Goal: Task Accomplishment & Management: Manage account settings

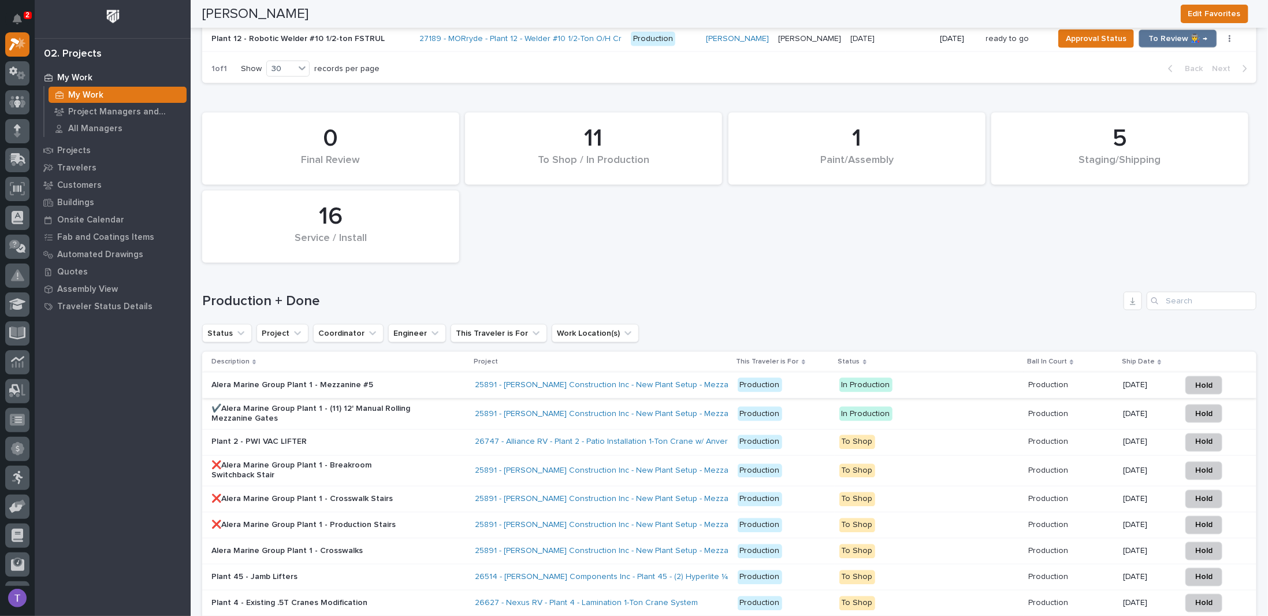
scroll to position [1039, 0]
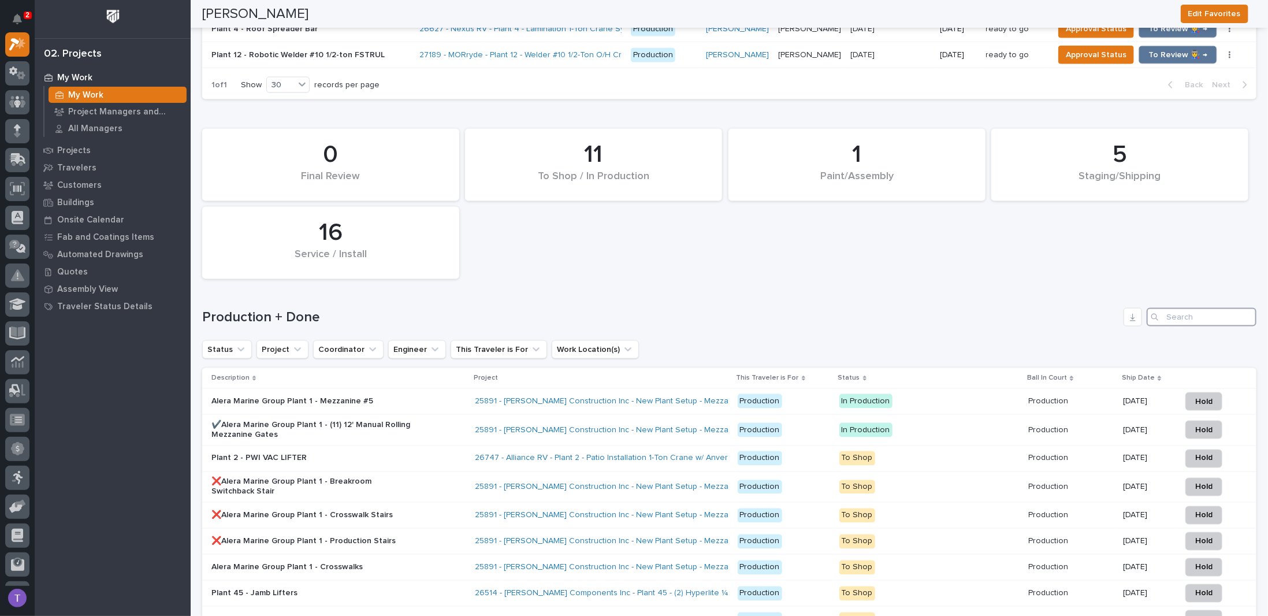
click at [1173, 308] on input "Search" at bounding box center [1202, 317] width 110 height 18
type input "26626"
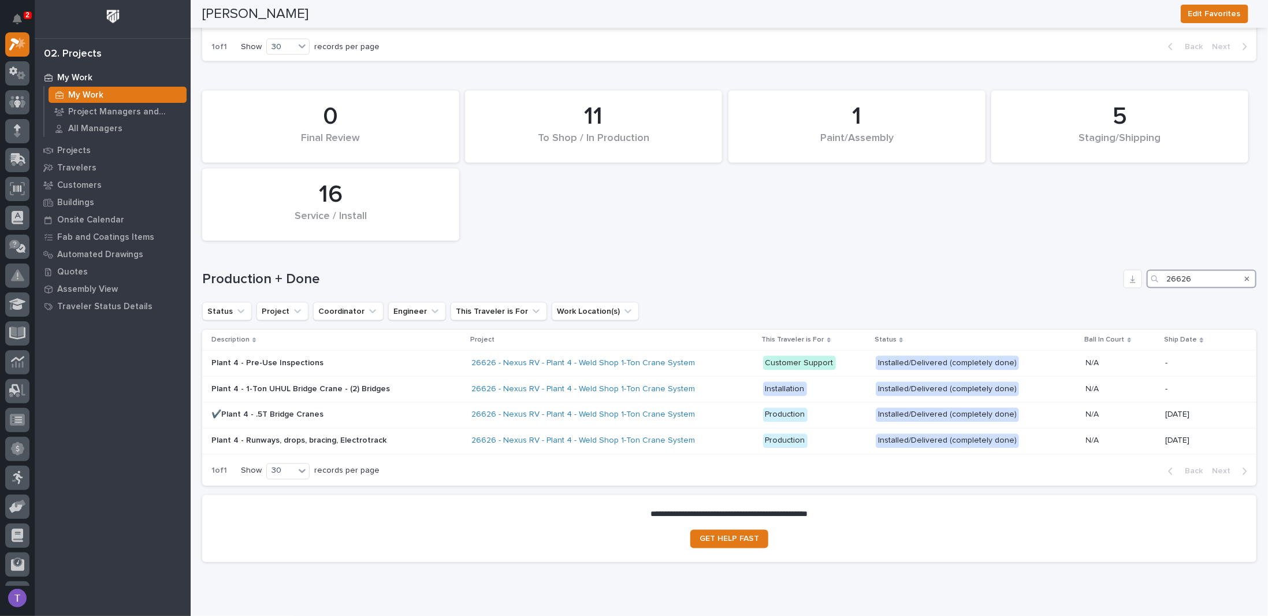
scroll to position [1111, 0]
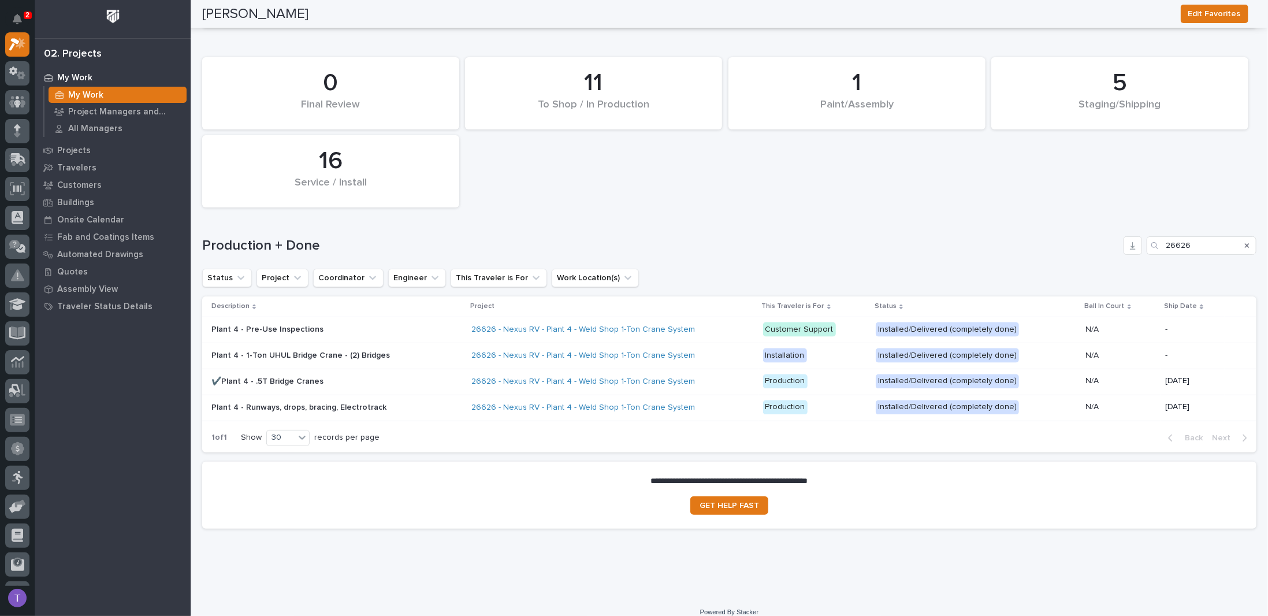
click at [259, 351] on p "Plant 4 - 1-Ton UHUL Bridge Crane - (2) Bridges" at bounding box center [313, 356] width 202 height 10
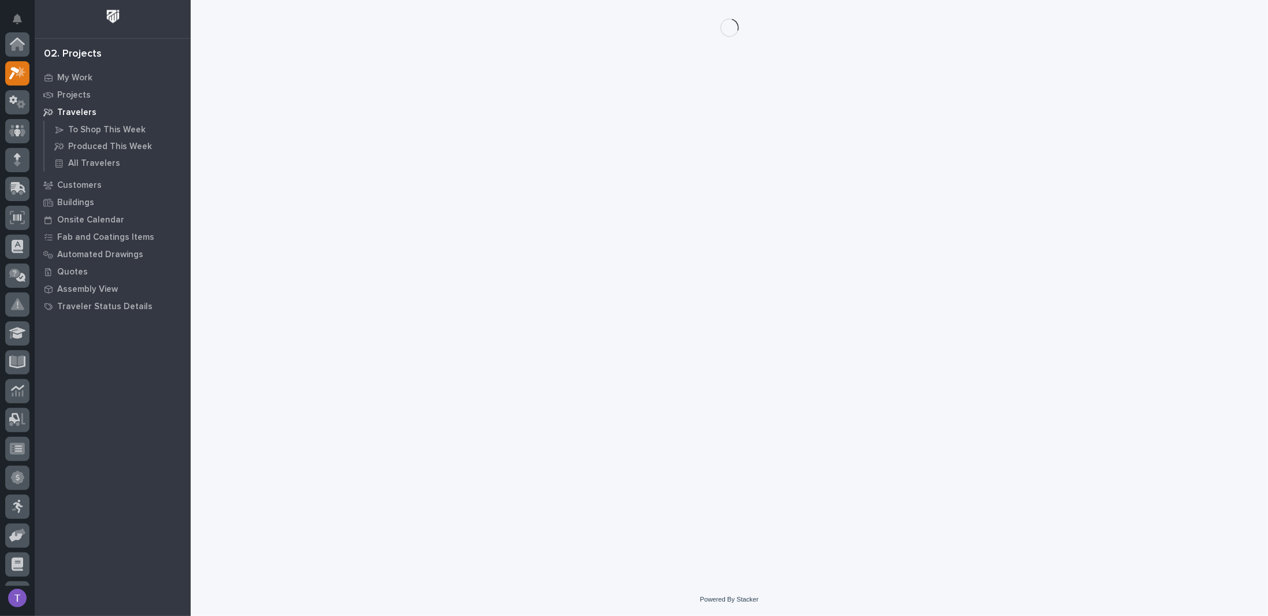
scroll to position [29, 0]
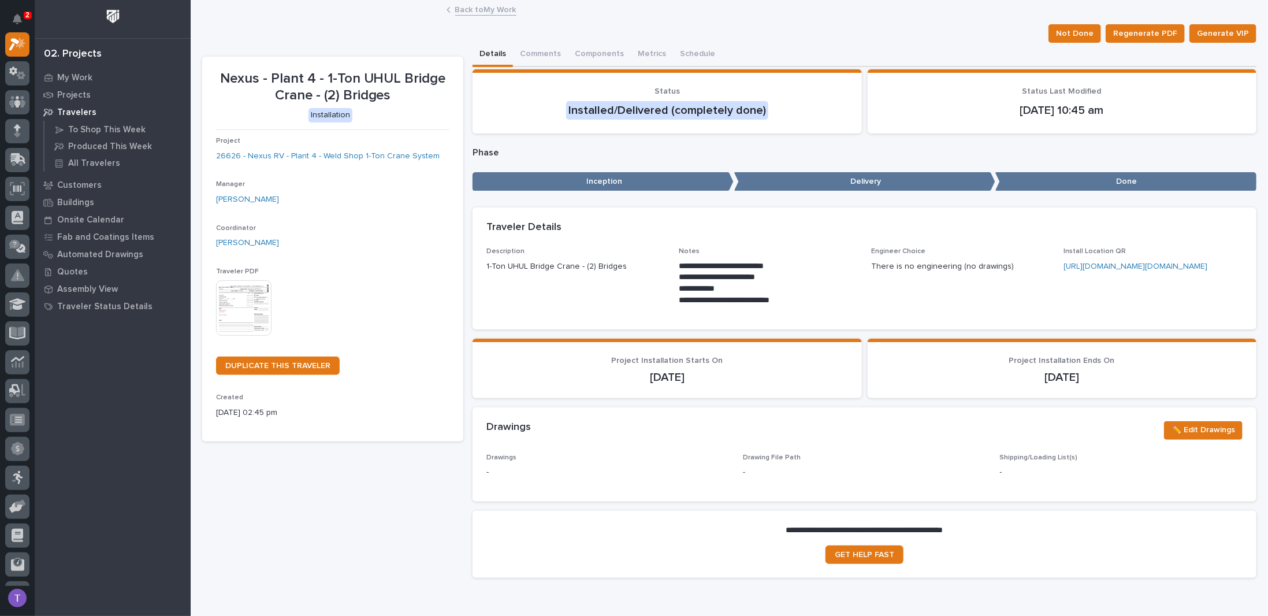
click at [461, 9] on link "Back to My Work" at bounding box center [485, 8] width 61 height 13
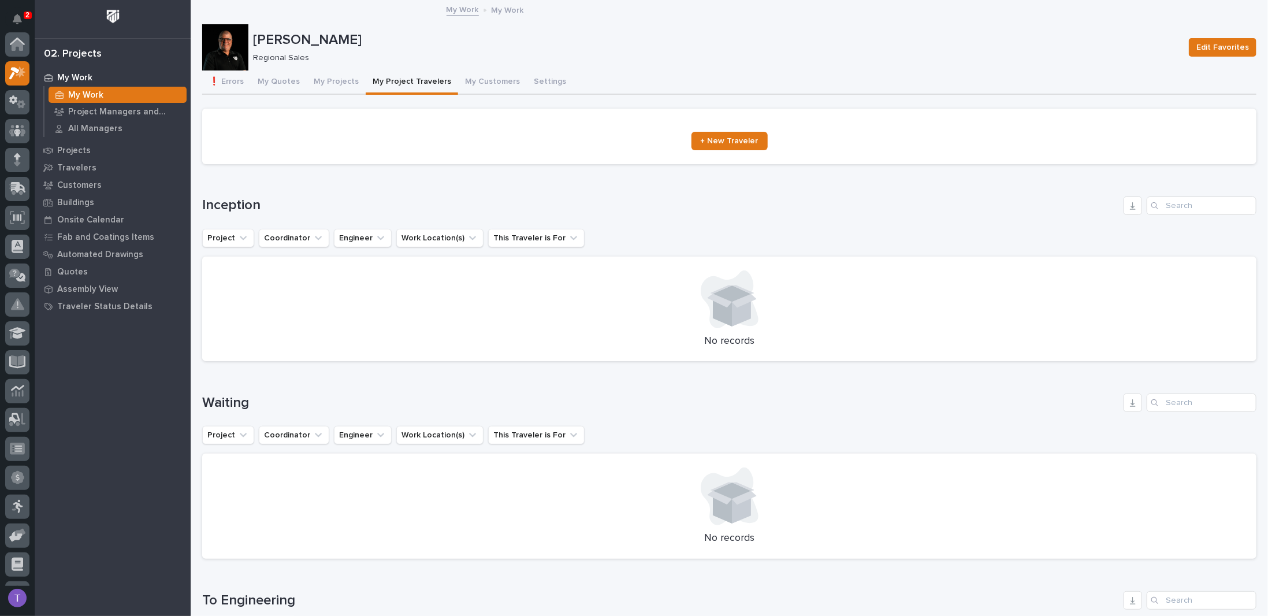
scroll to position [29, 0]
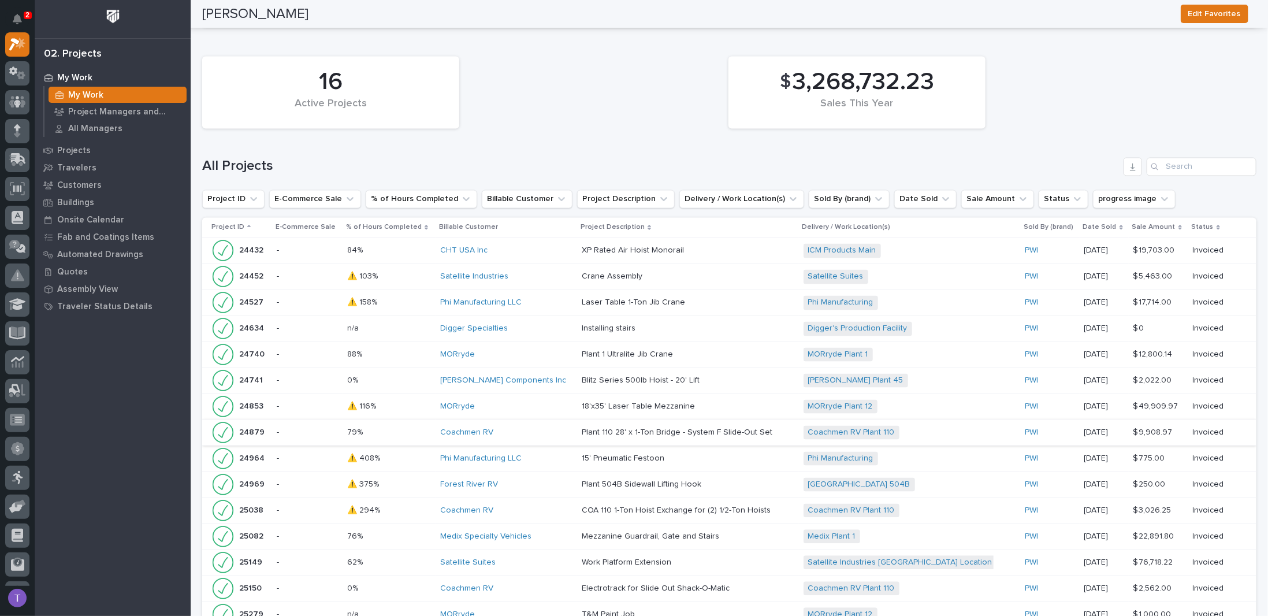
scroll to position [1329, 0]
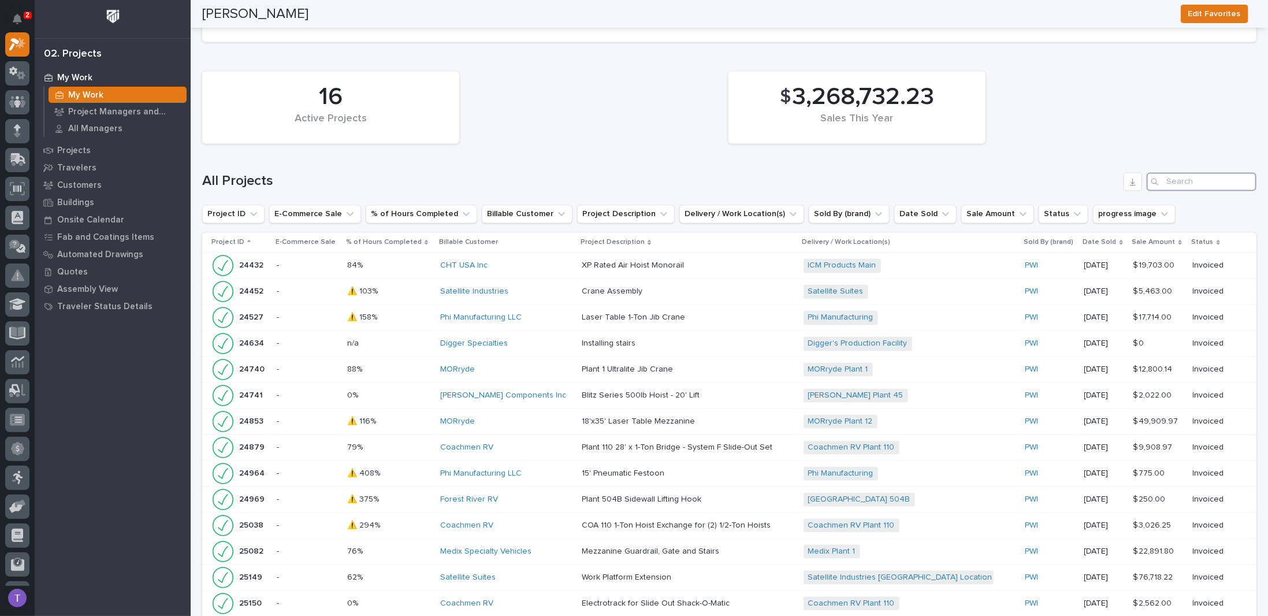
click at [1177, 173] on input "Search" at bounding box center [1202, 182] width 110 height 18
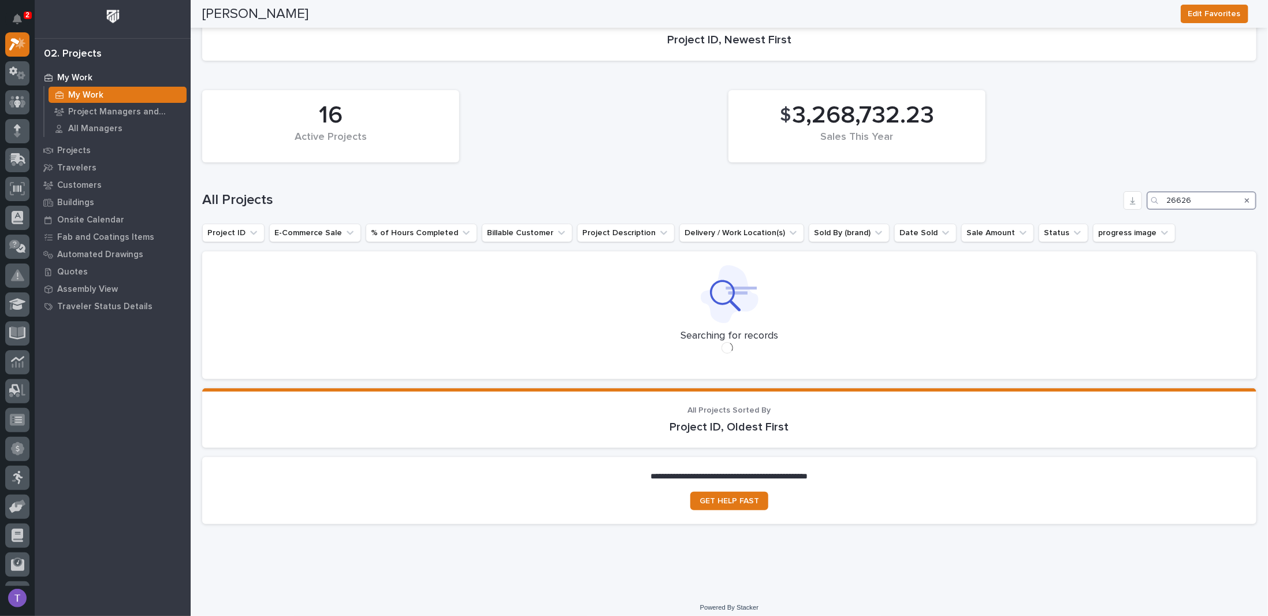
scroll to position [1260, 0]
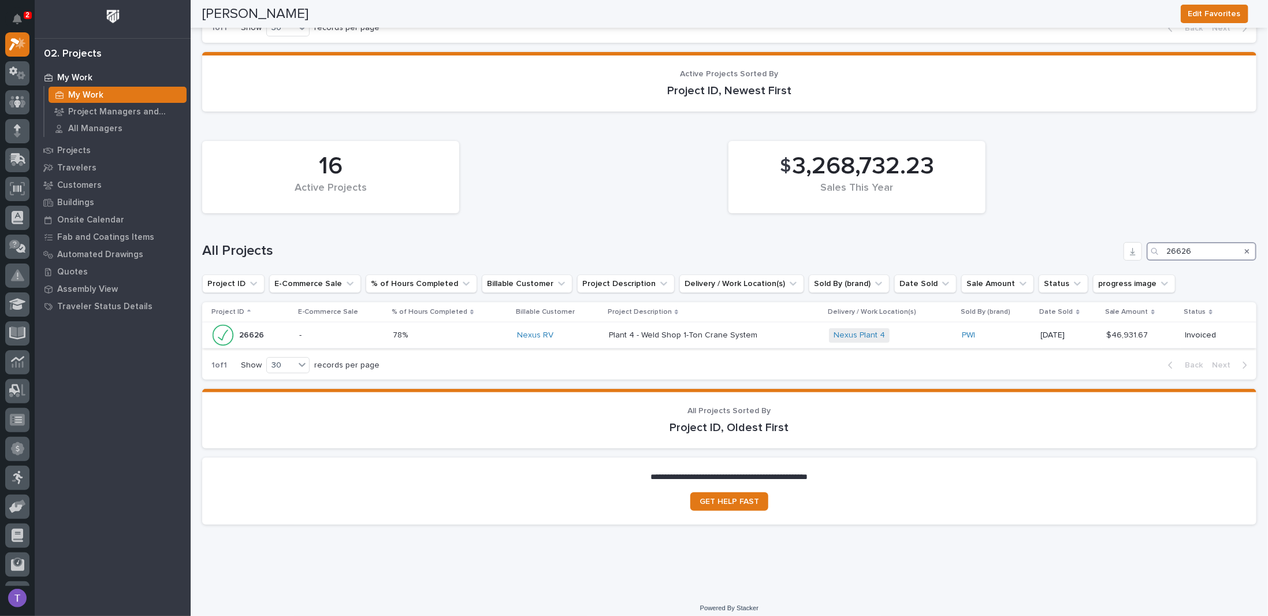
type input "26626"
click at [243, 328] on p "26626" at bounding box center [252, 334] width 27 height 12
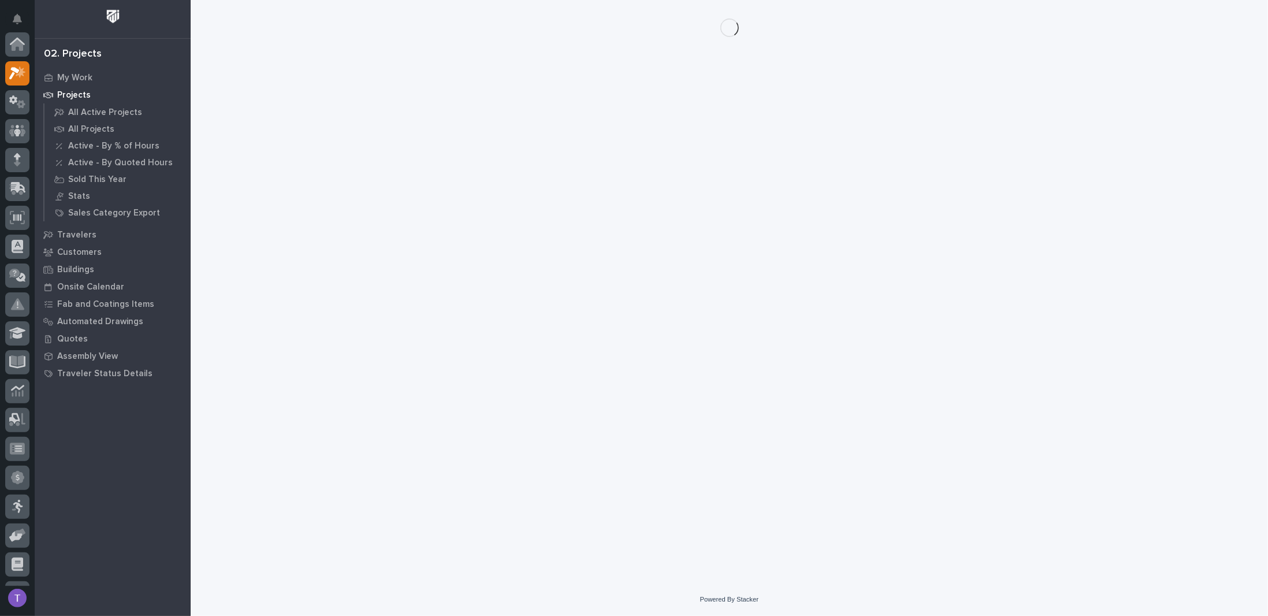
scroll to position [29, 0]
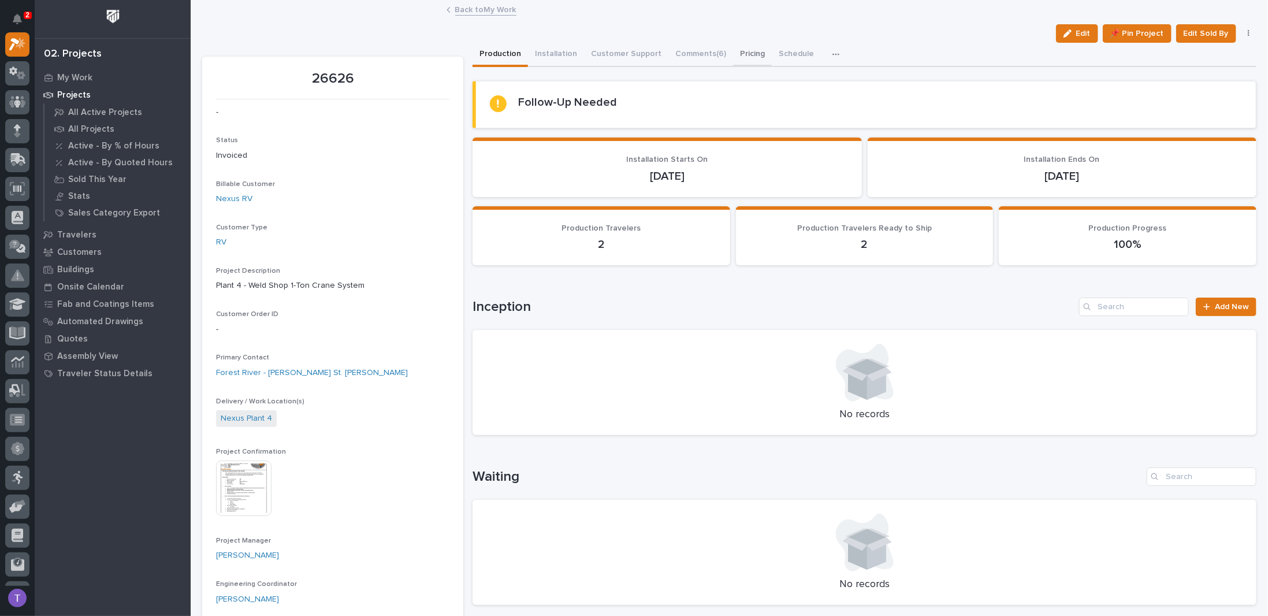
click at [741, 51] on button "Pricing" at bounding box center [752, 55] width 39 height 24
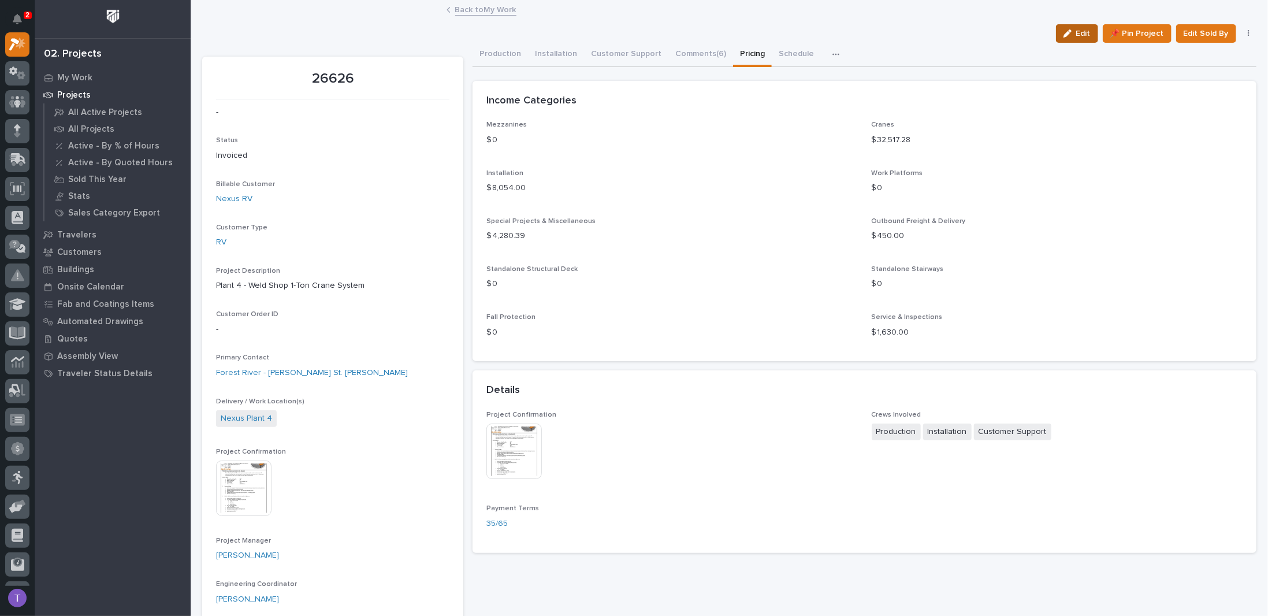
click at [1077, 33] on span "Edit" at bounding box center [1084, 33] width 14 height 10
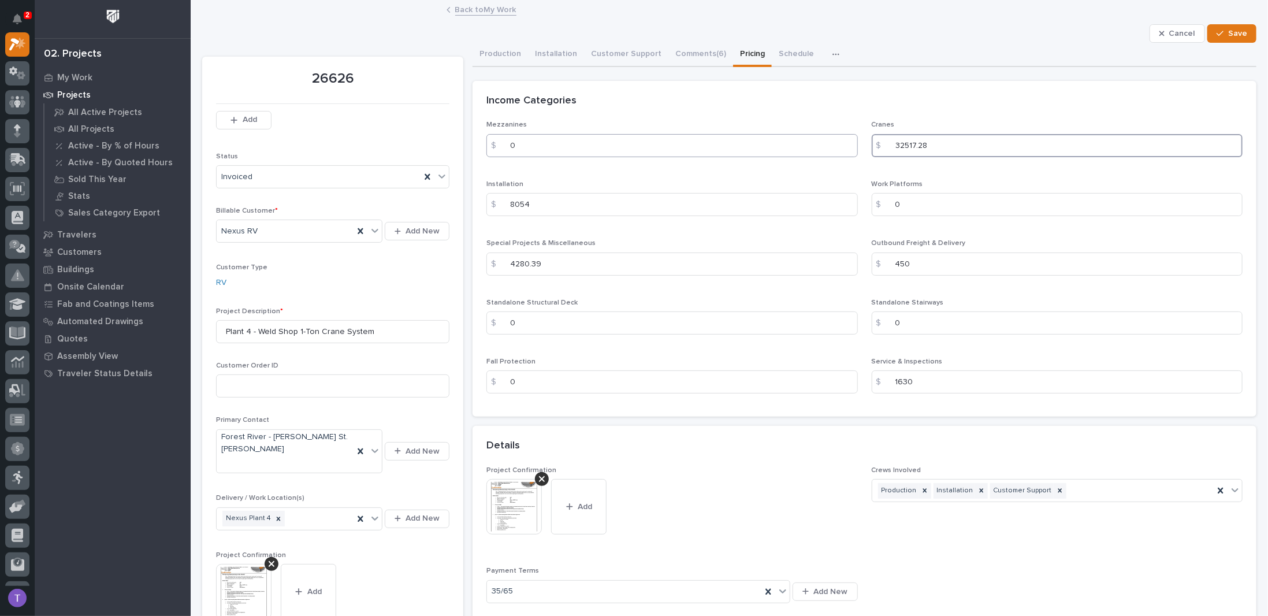
drag, startPoint x: 937, startPoint y: 142, endPoint x: 815, endPoint y: 149, distance: 122.1
click at [815, 149] on div "Mezzanines $ 0 Cranes $ 32517.28 Installation $ 8054 Work Platforms $ 0 Special…" at bounding box center [865, 262] width 756 height 282
paste input "3147.67"
type input "33147.67"
drag, startPoint x: 553, startPoint y: 264, endPoint x: 454, endPoint y: 265, distance: 98.8
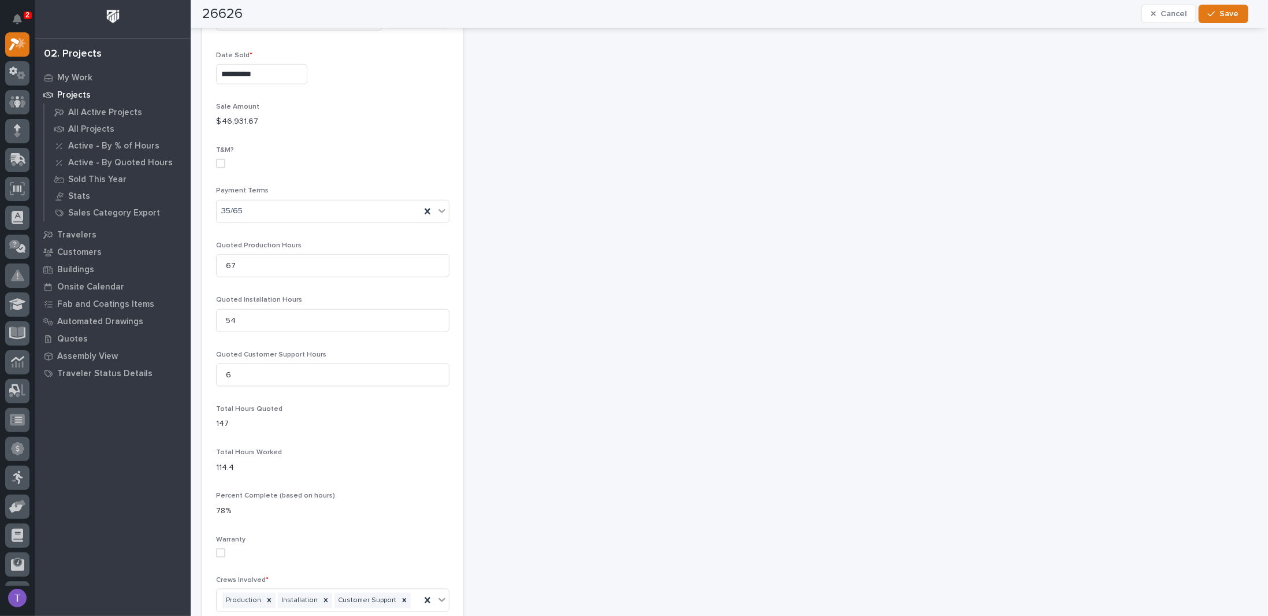
scroll to position [693, 0]
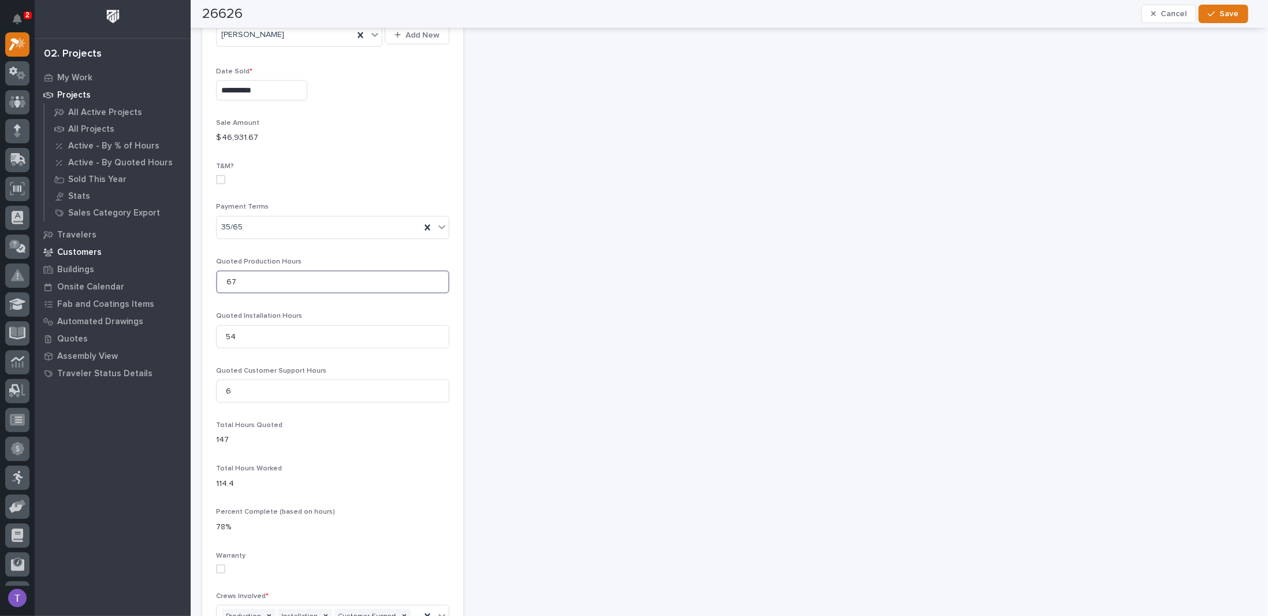
drag, startPoint x: 261, startPoint y: 259, endPoint x: 176, endPoint y: 246, distance: 86.6
click at [191, 246] on div "**********" at bounding box center [730, 183] width 1078 height 1753
type input "51"
click at [248, 325] on input "54" at bounding box center [332, 336] width 233 height 23
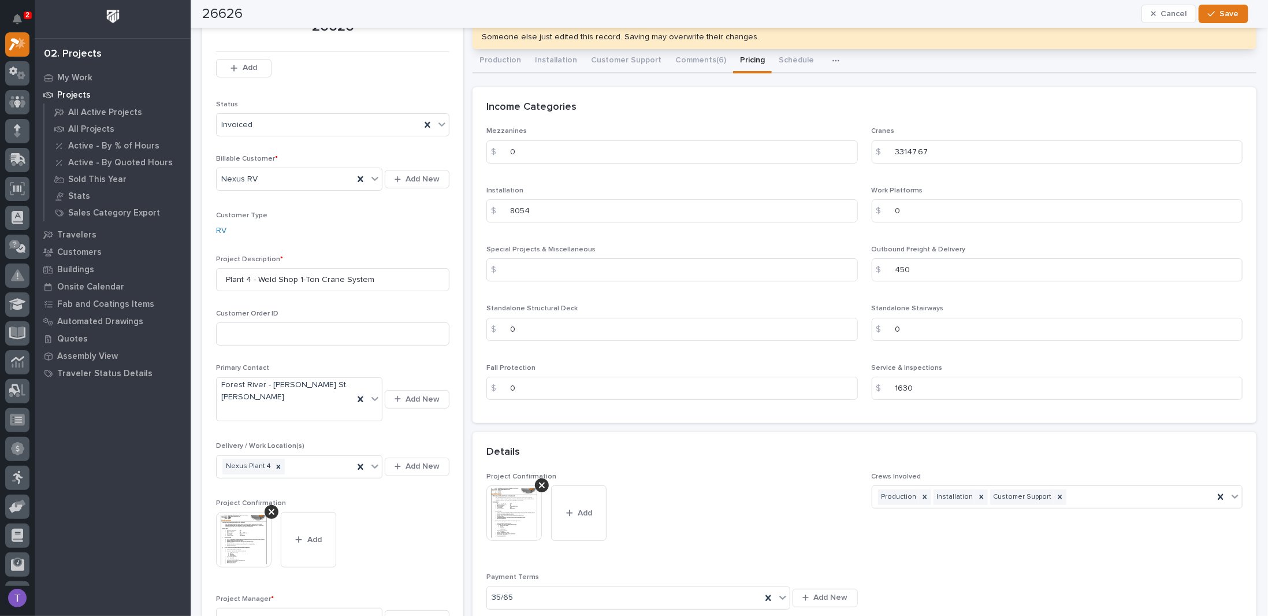
scroll to position [0, 0]
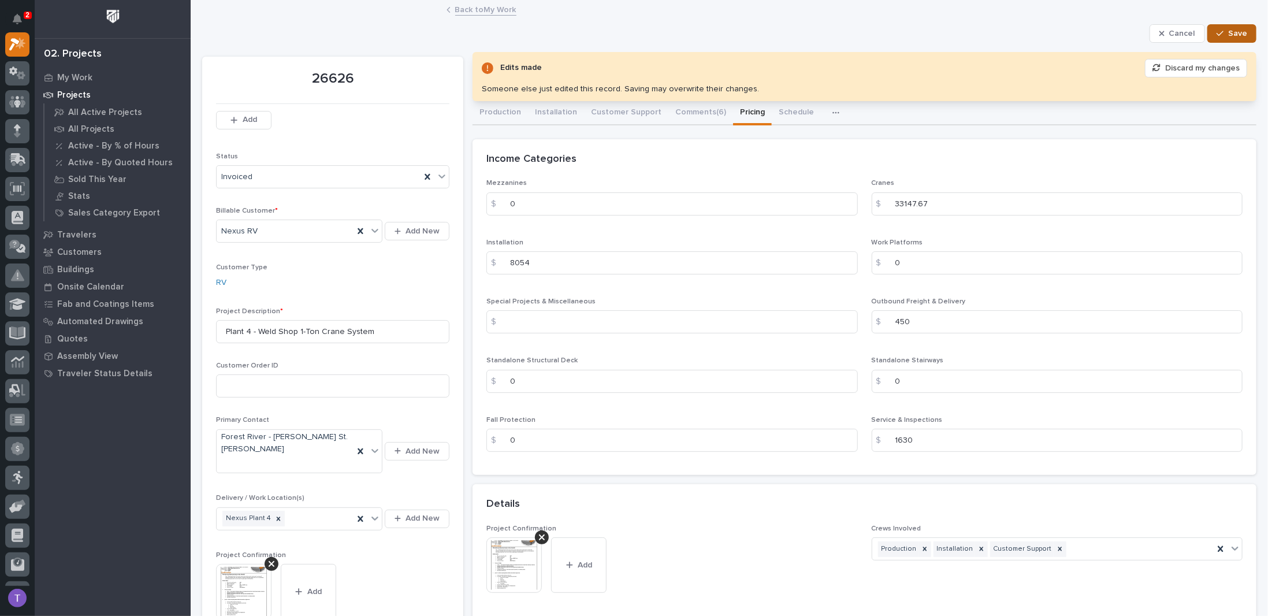
click at [1231, 25] on button "Save" at bounding box center [1232, 33] width 49 height 18
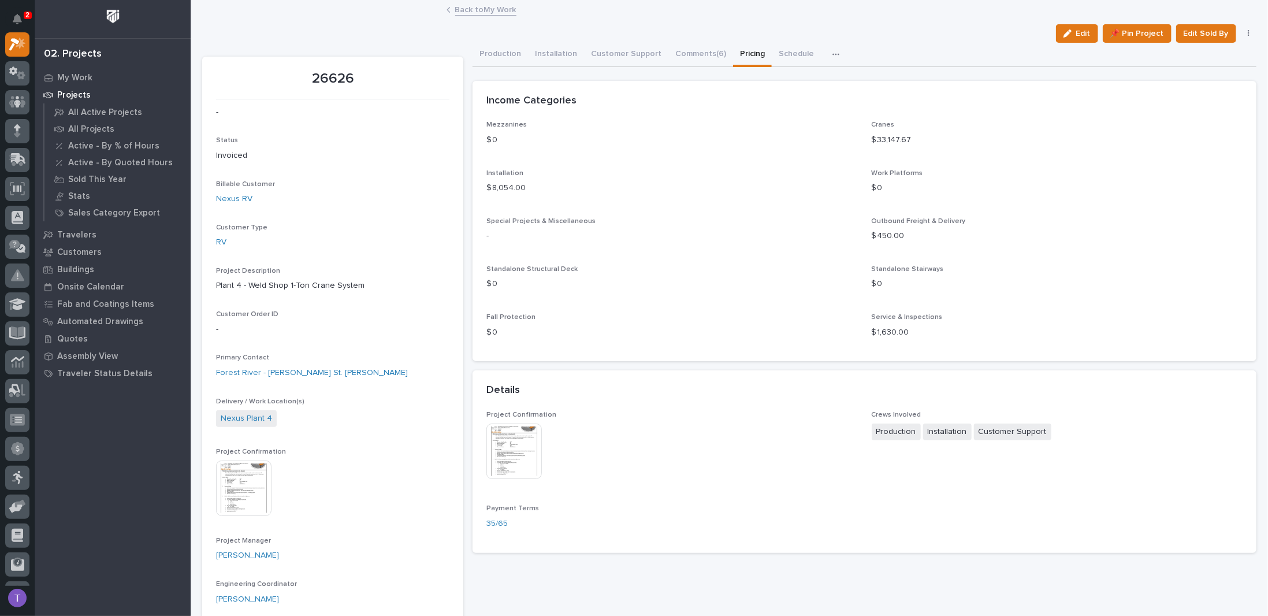
click at [460, 8] on link "Back to My Work" at bounding box center [485, 8] width 61 height 13
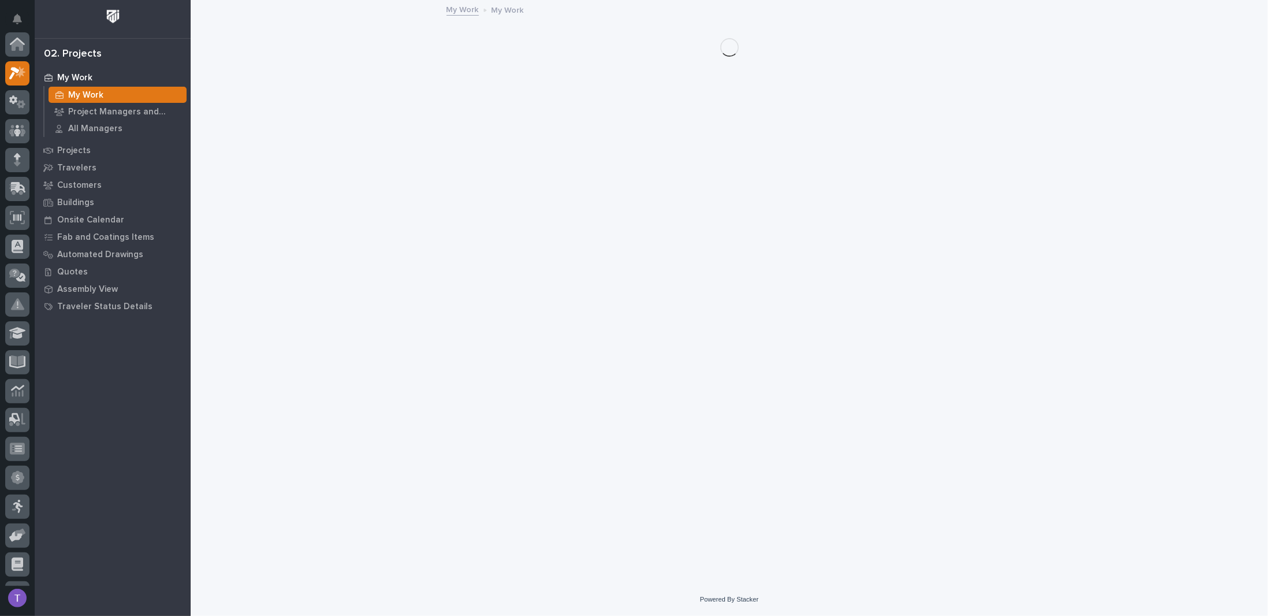
scroll to position [29, 0]
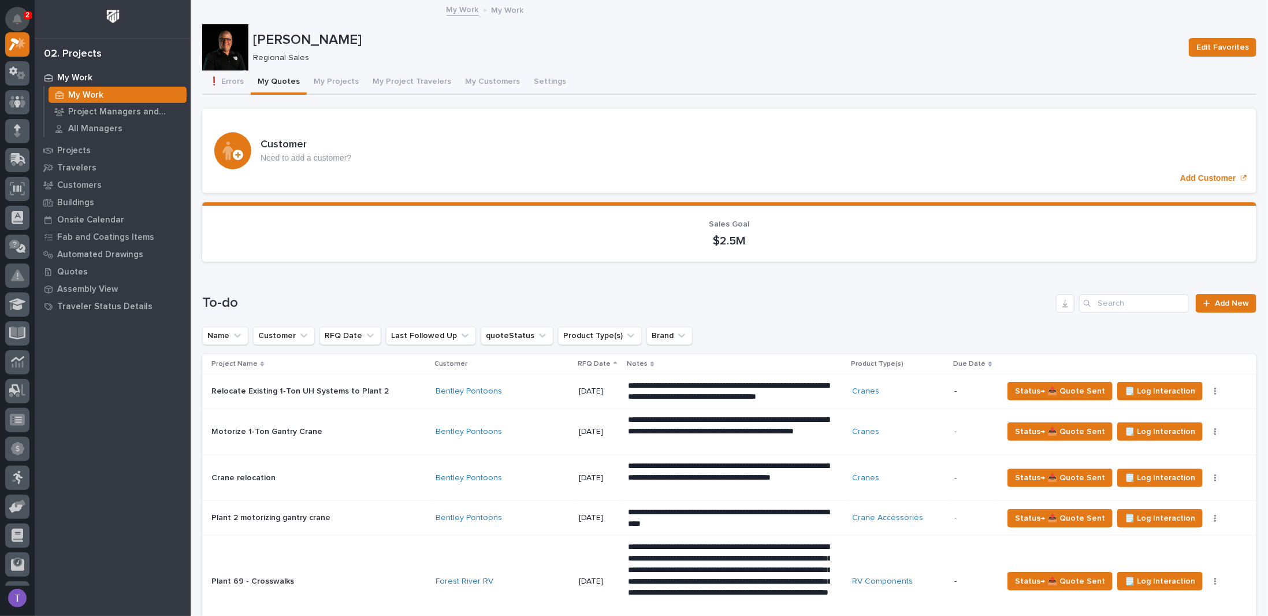
click at [14, 12] on button "Notifications" at bounding box center [17, 19] width 24 height 24
click at [272, 4] on div "My Work My Work" at bounding box center [730, 10] width 1078 height 16
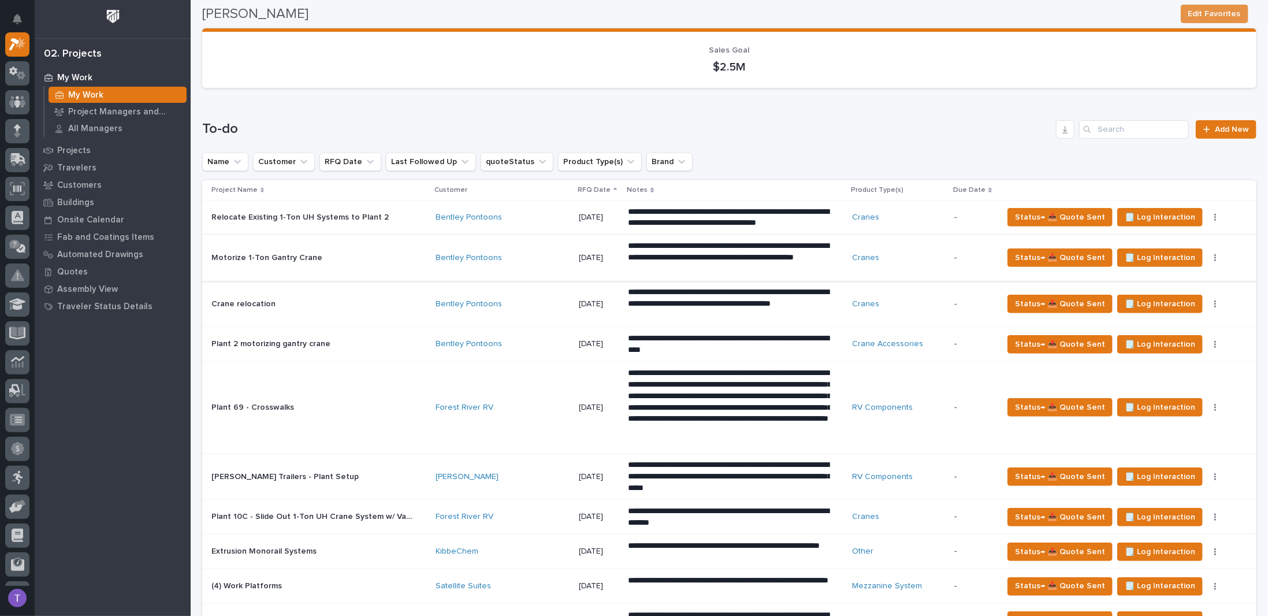
scroll to position [231, 0]
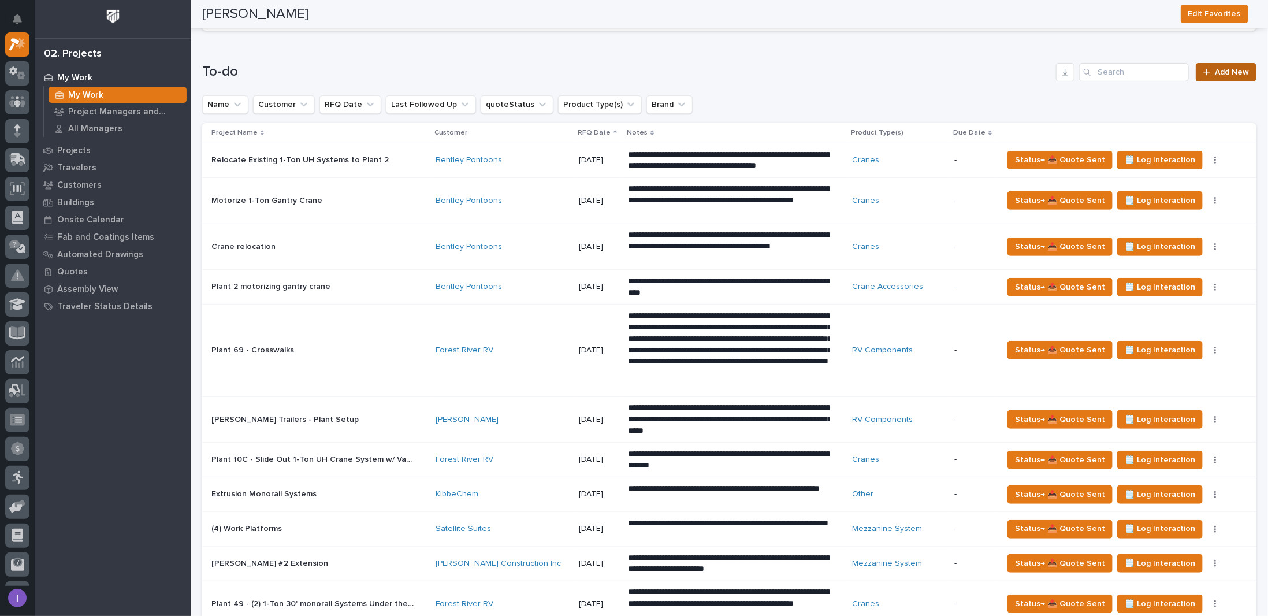
click at [1222, 68] on span "Add New" at bounding box center [1232, 72] width 34 height 8
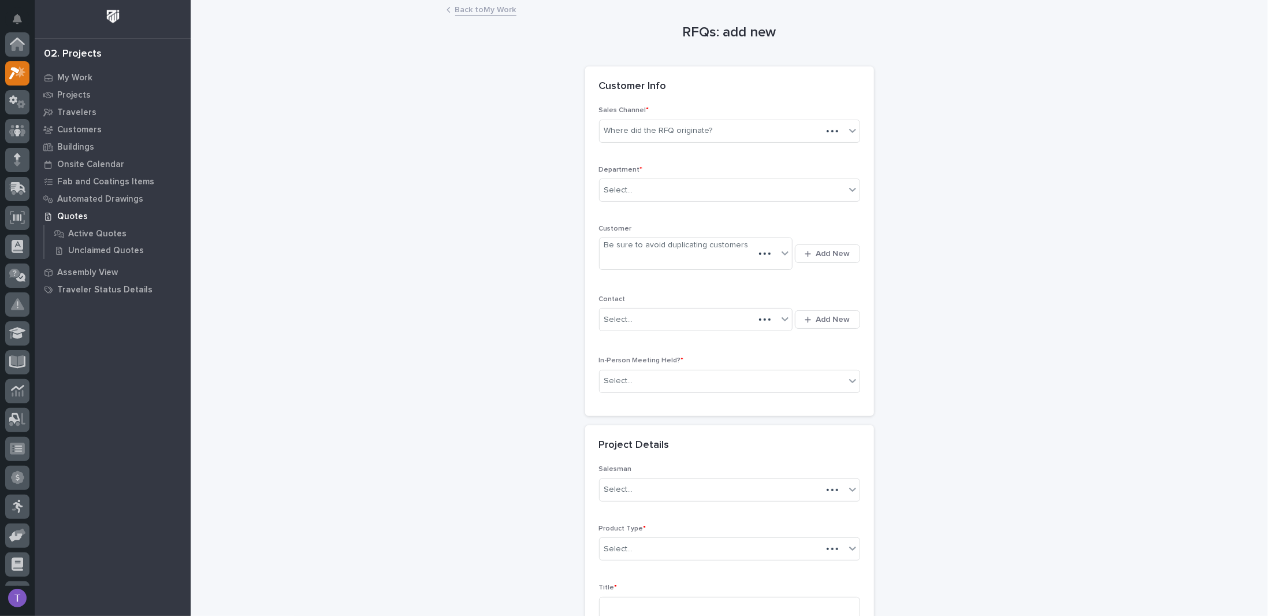
scroll to position [29, 0]
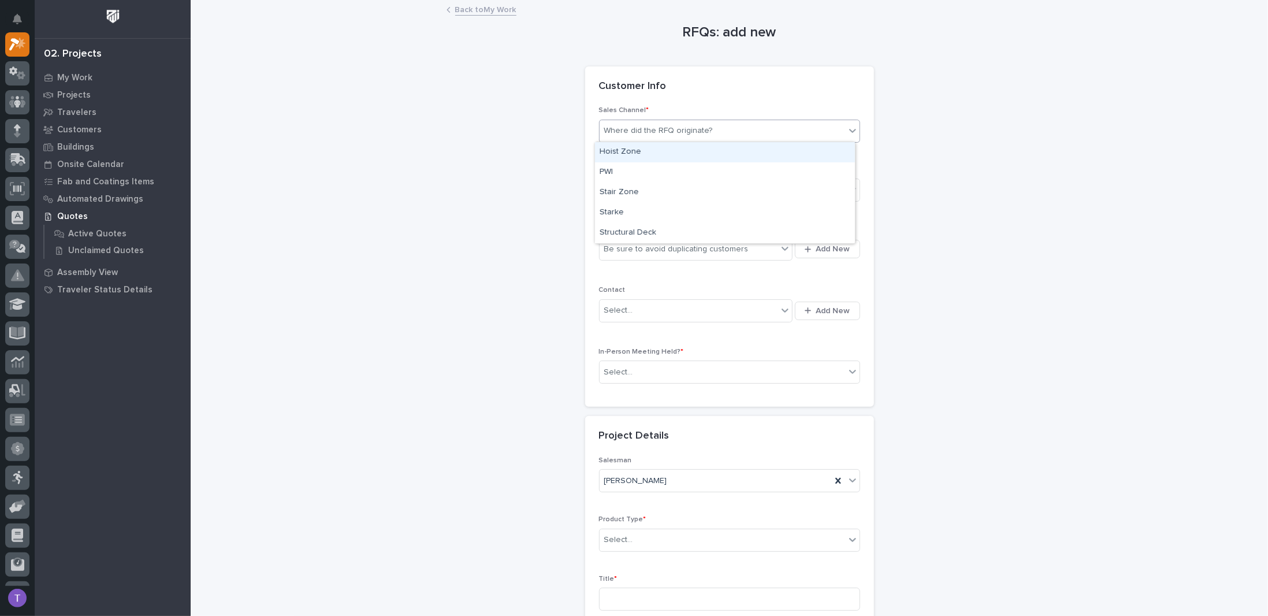
click at [645, 129] on div "Where did the RFQ originate?" at bounding box center [658, 131] width 109 height 12
click at [606, 171] on div "PWI" at bounding box center [725, 172] width 260 height 20
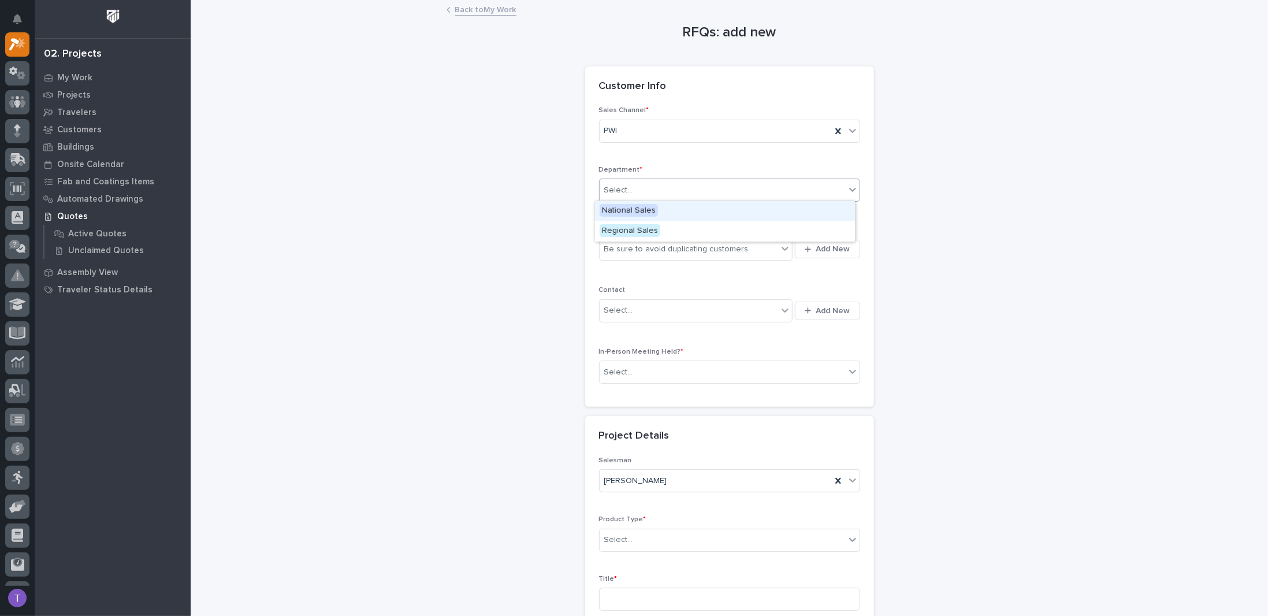
click at [611, 184] on div "Select..." at bounding box center [618, 190] width 29 height 12
click at [617, 231] on span "Regional Sales" at bounding box center [630, 230] width 61 height 13
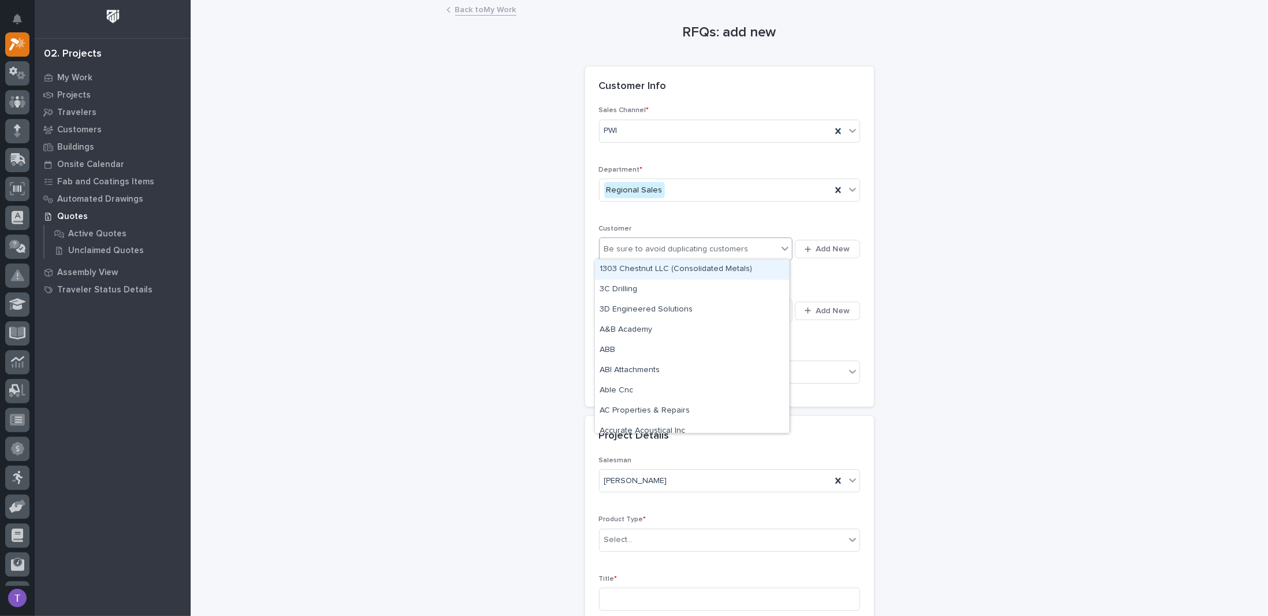
click at [616, 243] on div "Be sure to avoid duplicating customers" at bounding box center [676, 249] width 144 height 12
type input "*****"
click at [613, 267] on div "Nexus RV" at bounding box center [692, 269] width 194 height 20
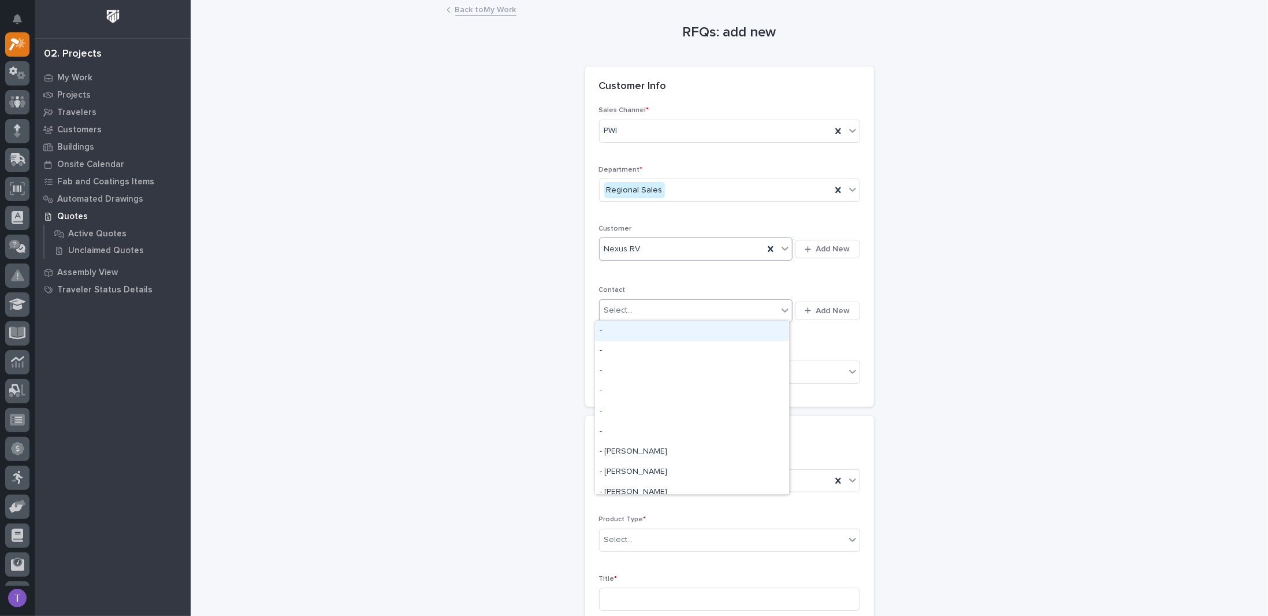
click at [614, 308] on div "Select..." at bounding box center [618, 311] width 29 height 12
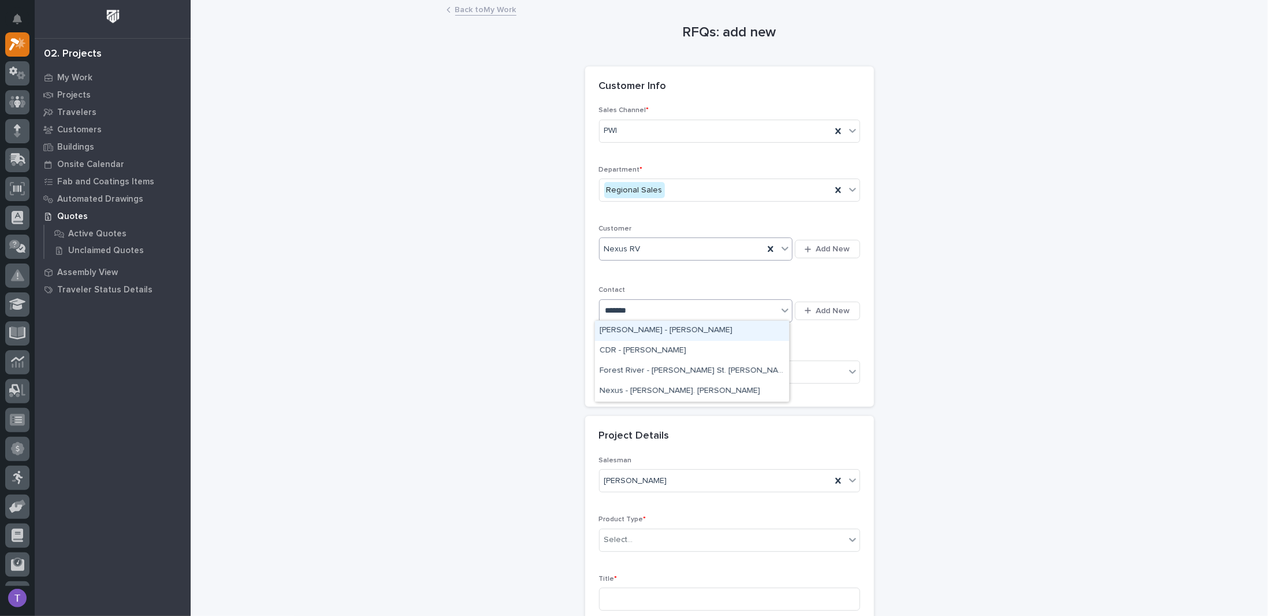
type input "********"
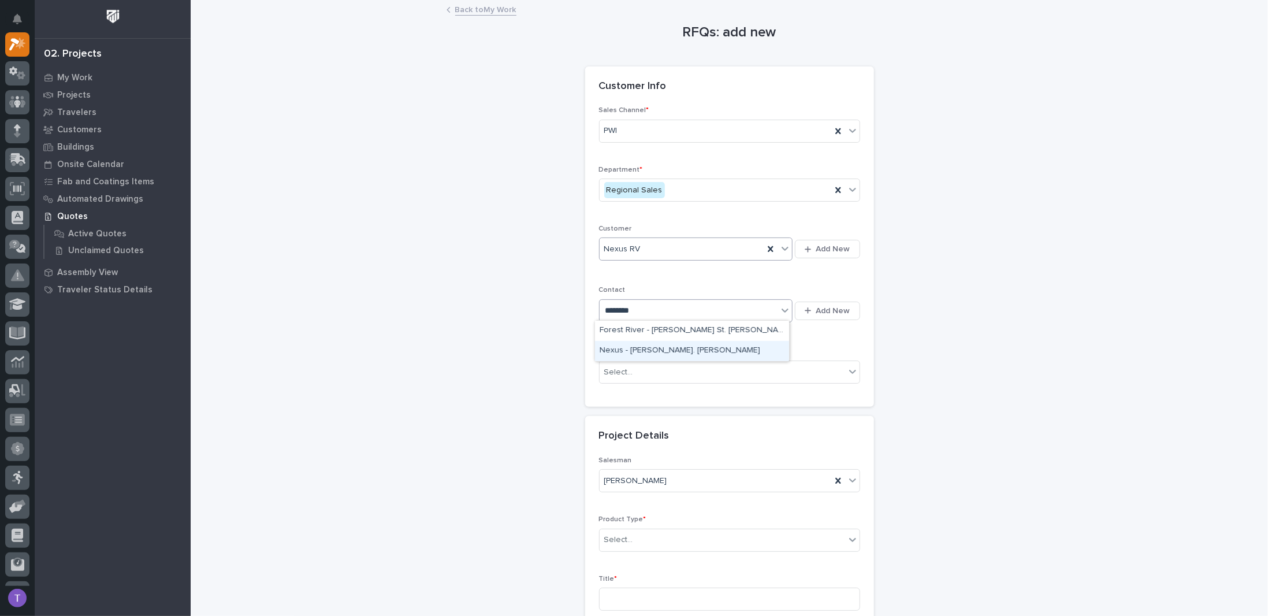
click at [643, 348] on div "Nexus - [PERSON_NAME]. [PERSON_NAME]" at bounding box center [692, 351] width 194 height 20
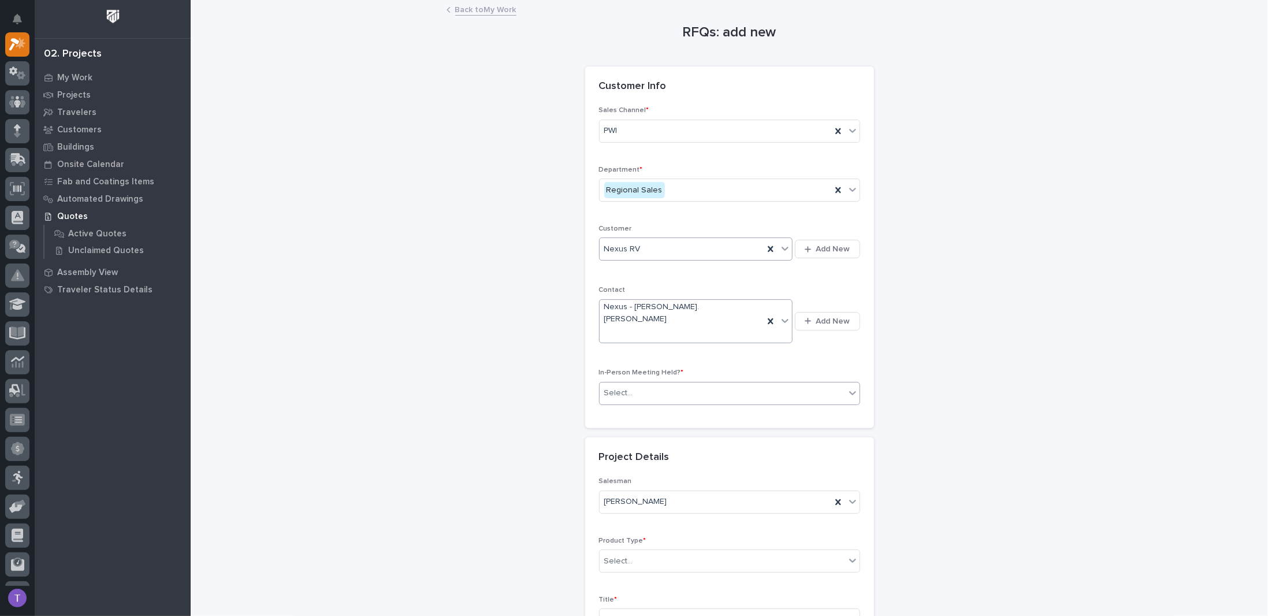
click at [623, 387] on div "Select..." at bounding box center [618, 393] width 29 height 12
click at [607, 389] on span "Yes" at bounding box center [609, 390] width 18 height 13
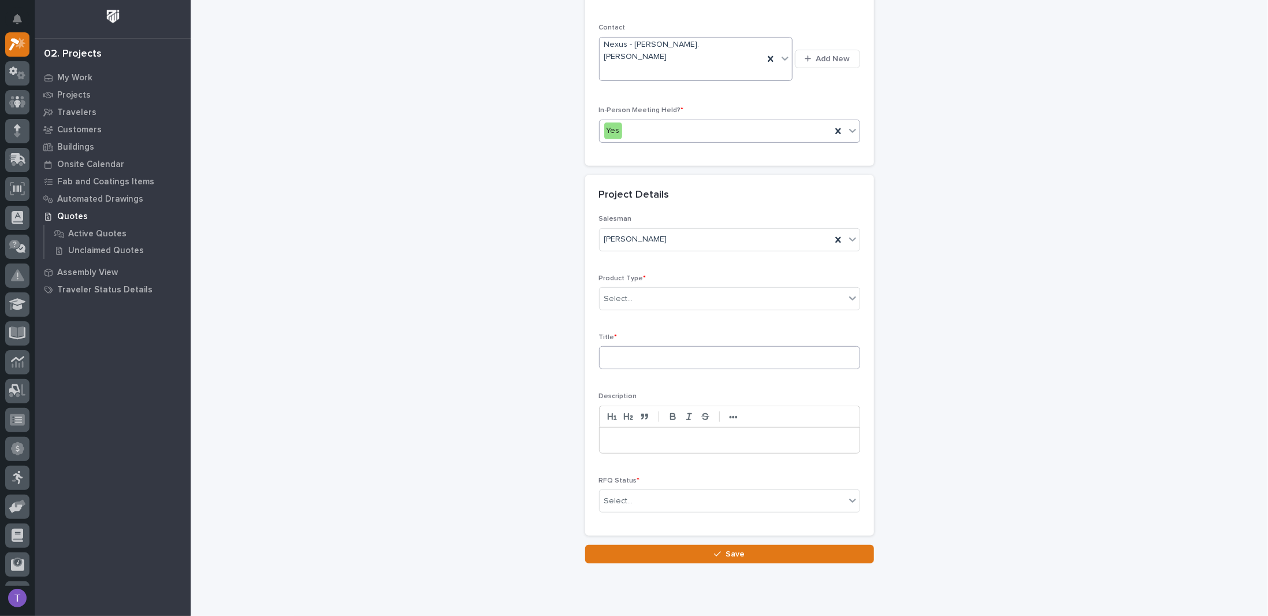
scroll to position [274, 0]
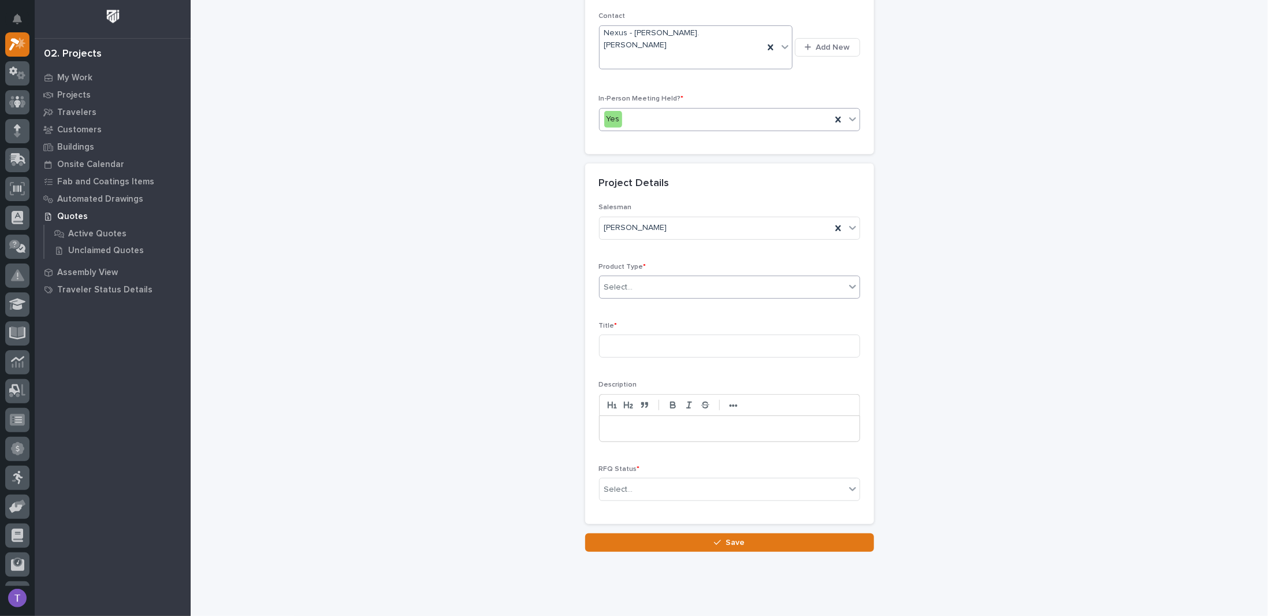
click at [627, 281] on div "Select..." at bounding box center [618, 287] width 29 height 12
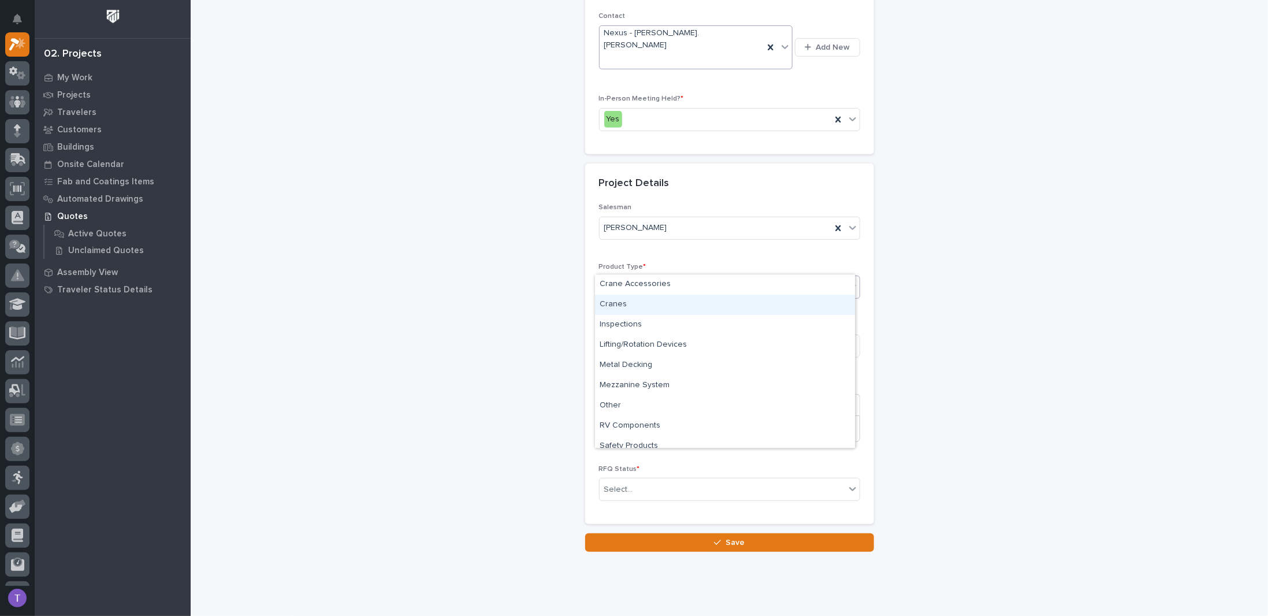
scroll to position [49, 0]
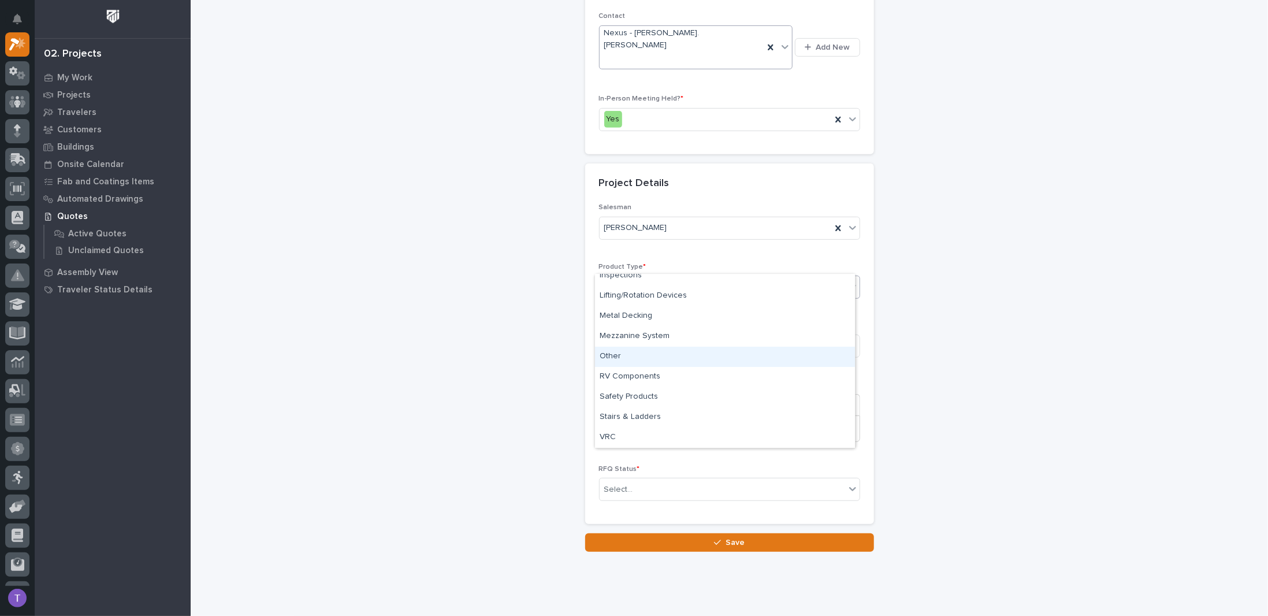
click at [611, 351] on div "Other" at bounding box center [725, 357] width 260 height 20
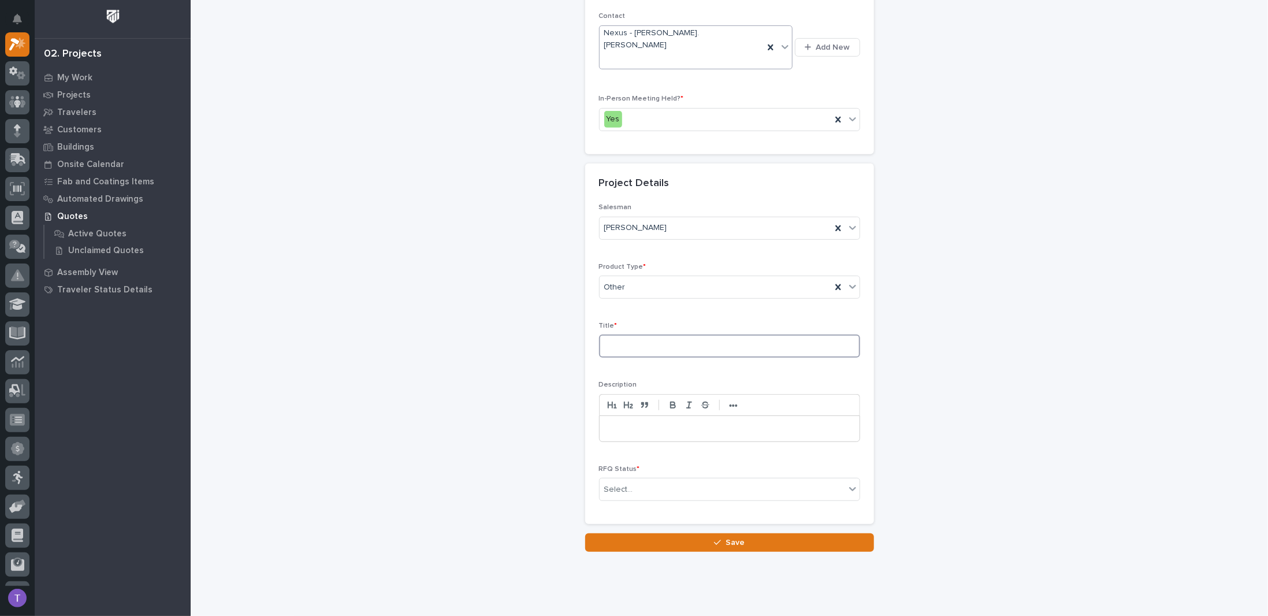
click at [624, 335] on input at bounding box center [729, 346] width 261 height 23
type input "W"
type input "Plant 4 - Welding Crane Radio Upgrade to A/B/Both"
click at [634, 423] on p at bounding box center [730, 429] width 243 height 12
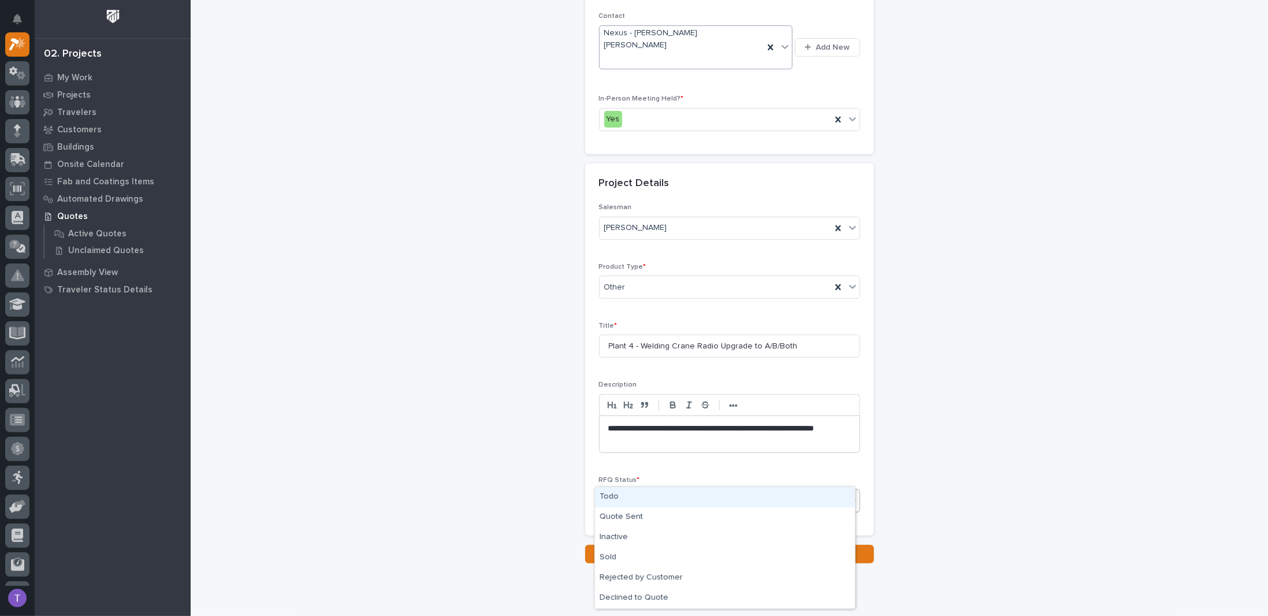
click at [626, 495] on div "Select..." at bounding box center [618, 501] width 29 height 12
click at [608, 495] on div "Todo" at bounding box center [725, 497] width 260 height 20
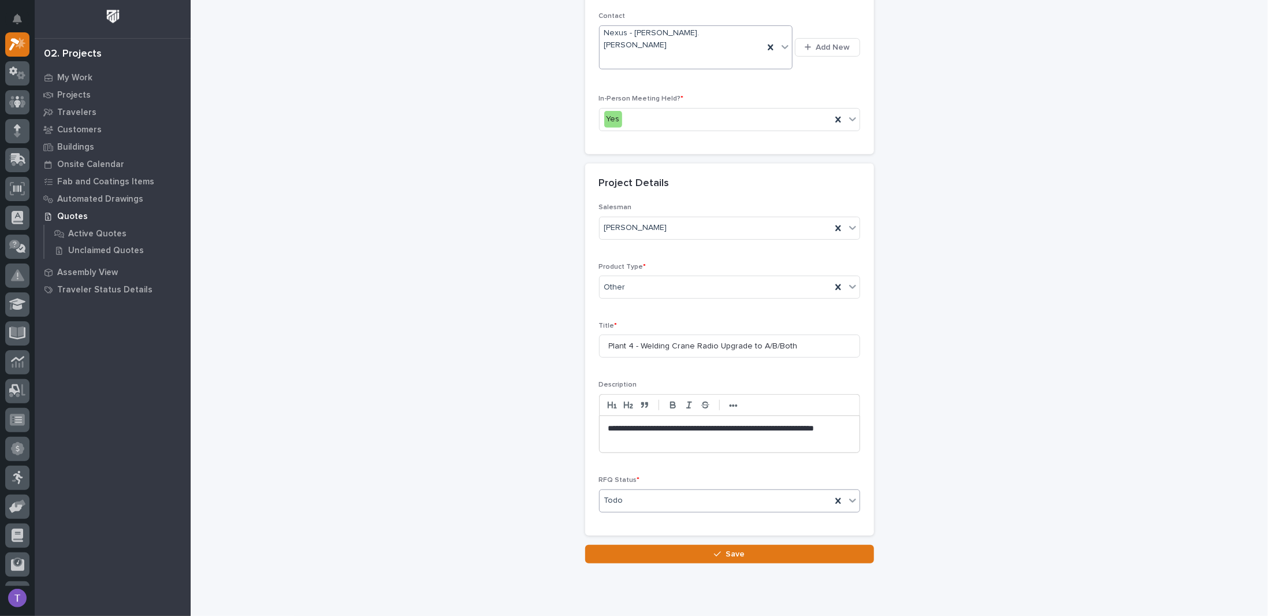
click at [726, 549] on span "Save" at bounding box center [735, 554] width 19 height 10
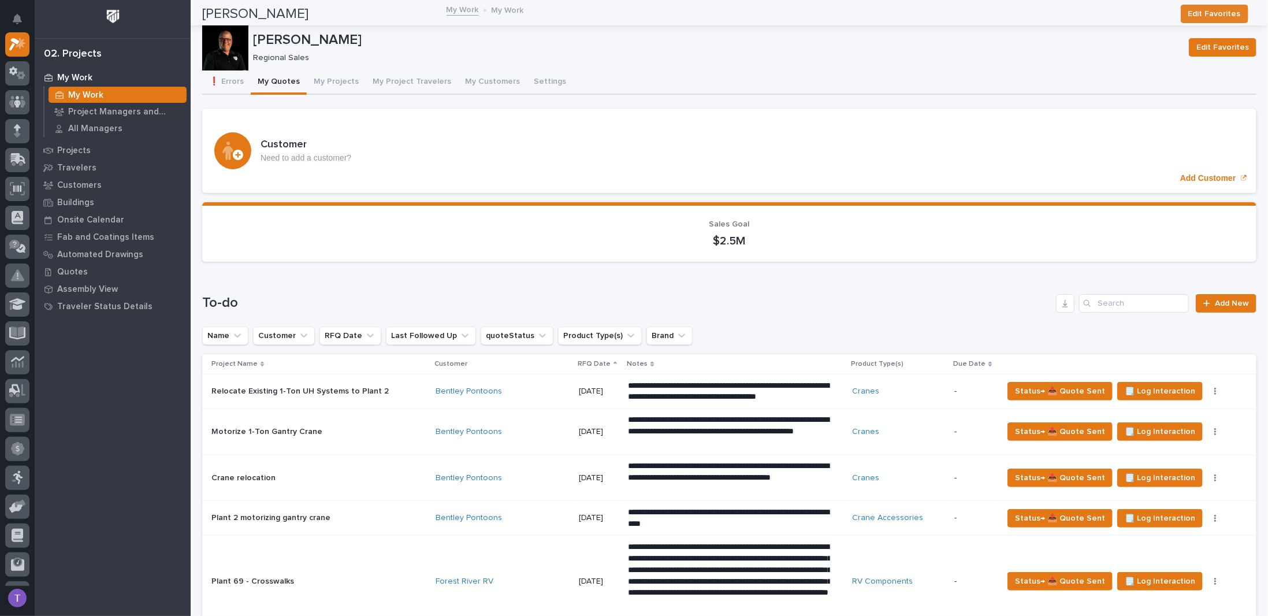
scroll to position [636, 0]
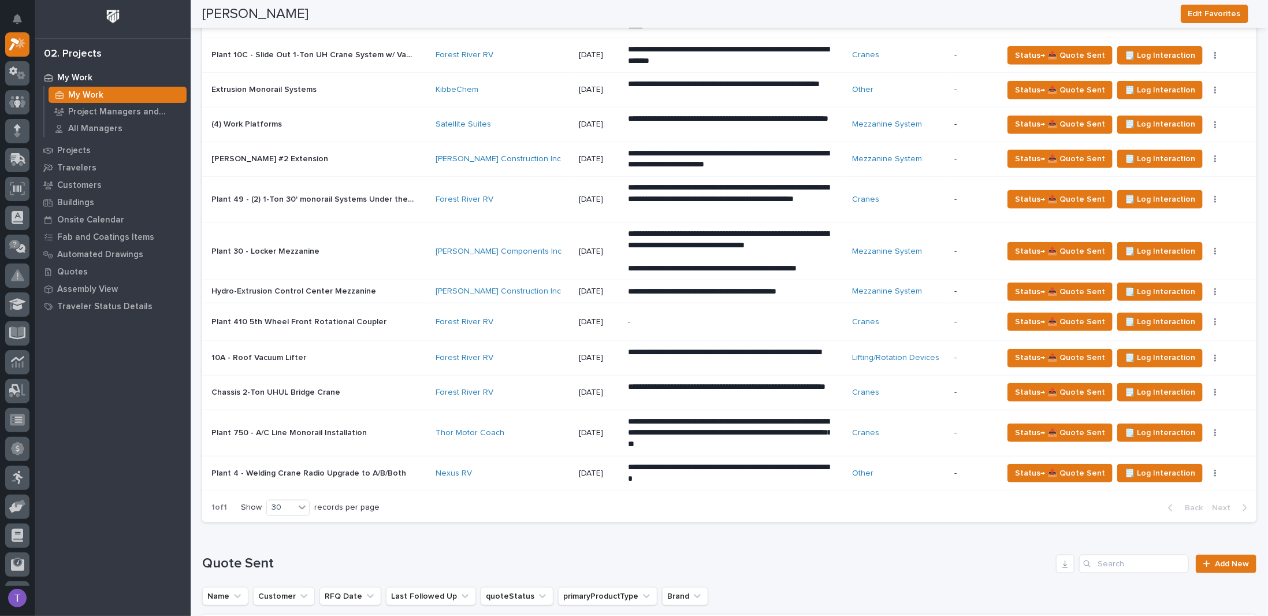
click at [289, 466] on p "Plant 4 - Welding Crane Radio Upgrade to A/B/Both" at bounding box center [310, 472] width 197 height 12
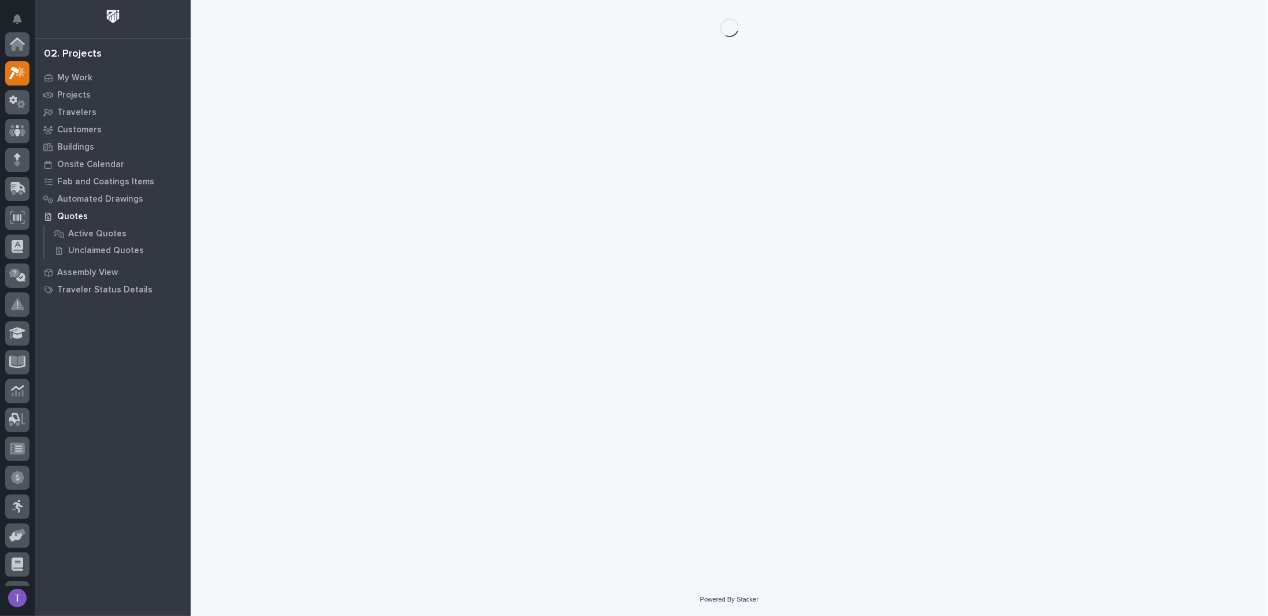
scroll to position [29, 0]
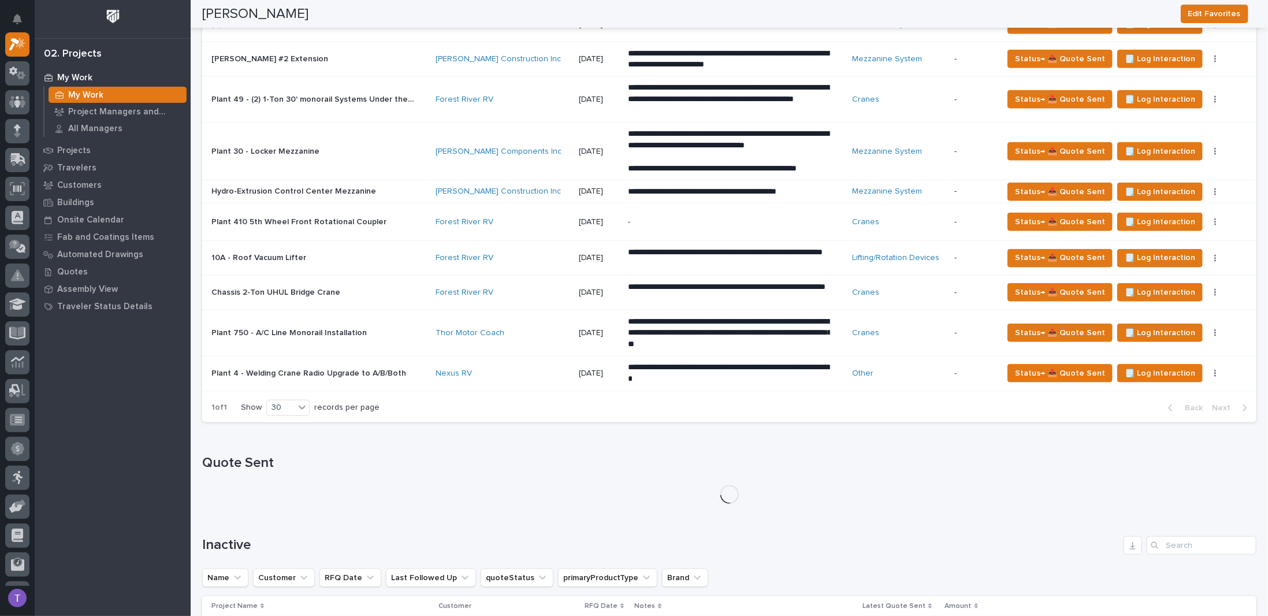
scroll to position [751, 0]
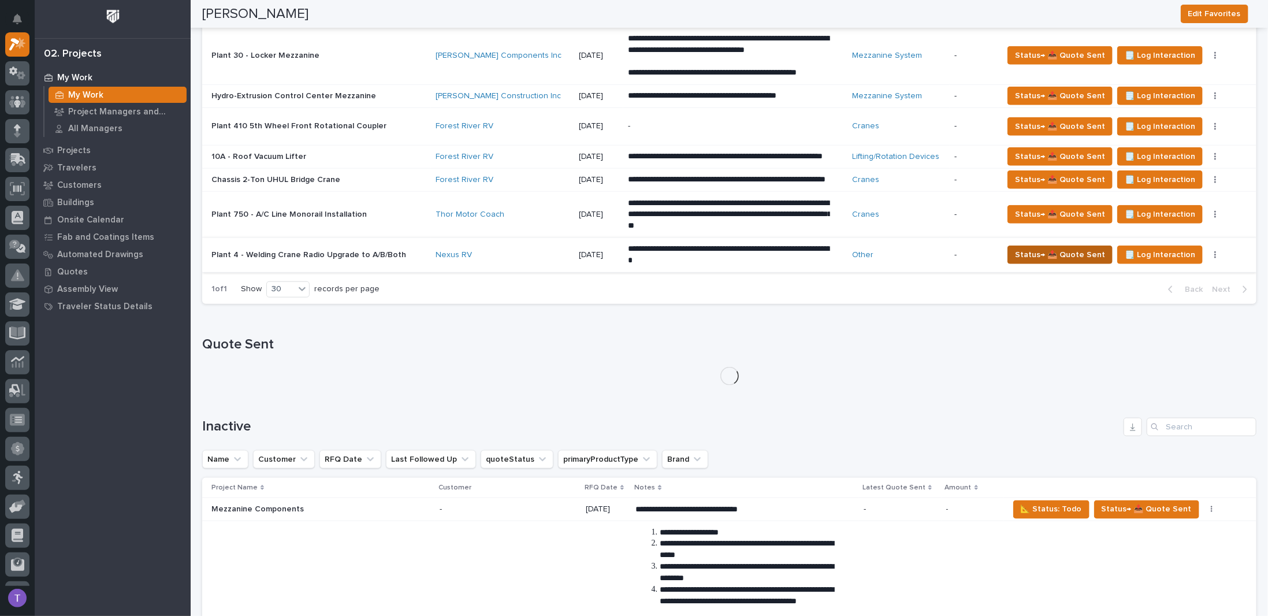
click at [1053, 262] on span "Status→ 📤 Quote Sent" at bounding box center [1060, 255] width 90 height 14
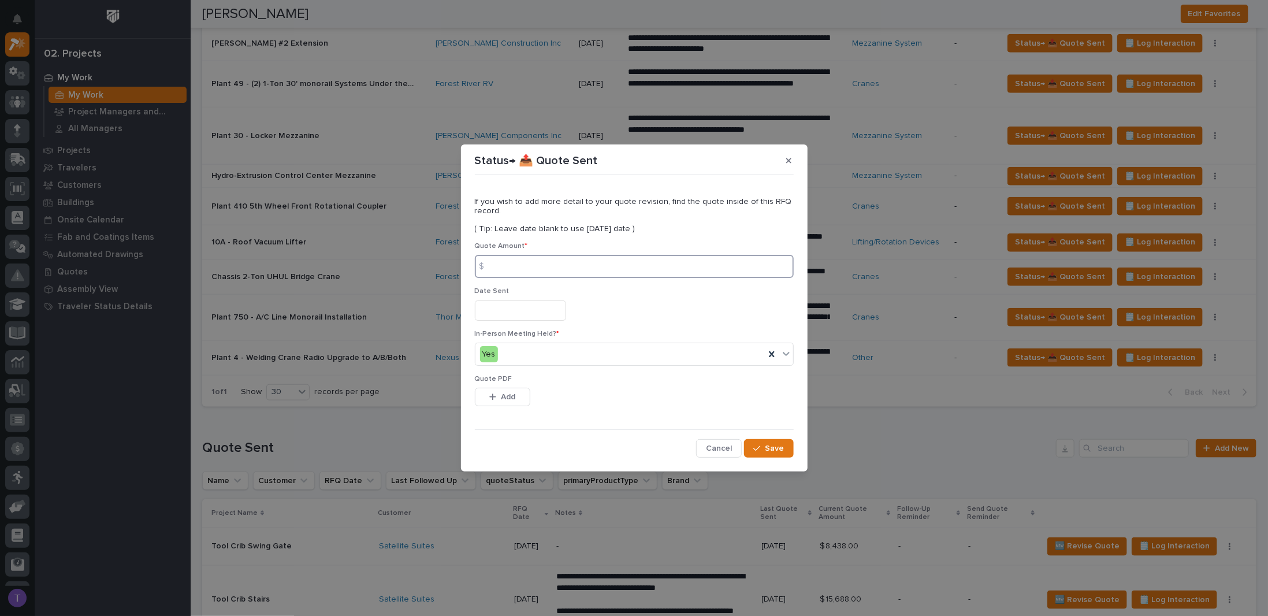
click at [518, 265] on input at bounding box center [634, 266] width 319 height 23
type input "1437"
click at [509, 309] on input "text" at bounding box center [520, 310] width 91 height 20
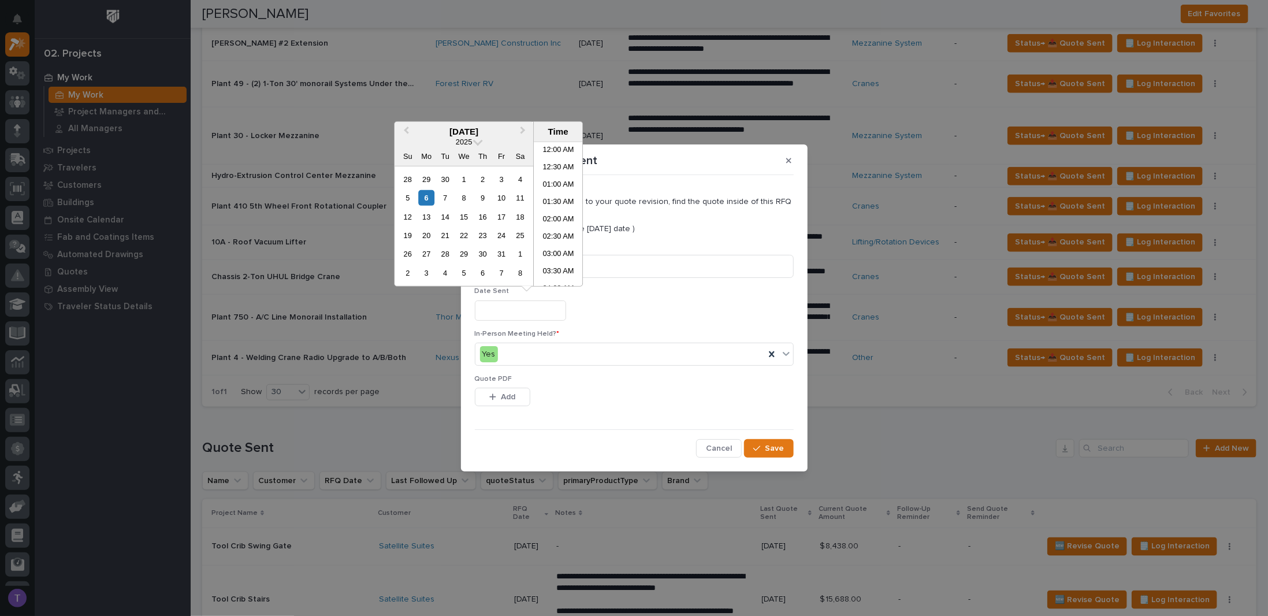
scroll to position [422, 0]
click at [425, 194] on div "6" at bounding box center [427, 198] width 16 height 16
type input "**********"
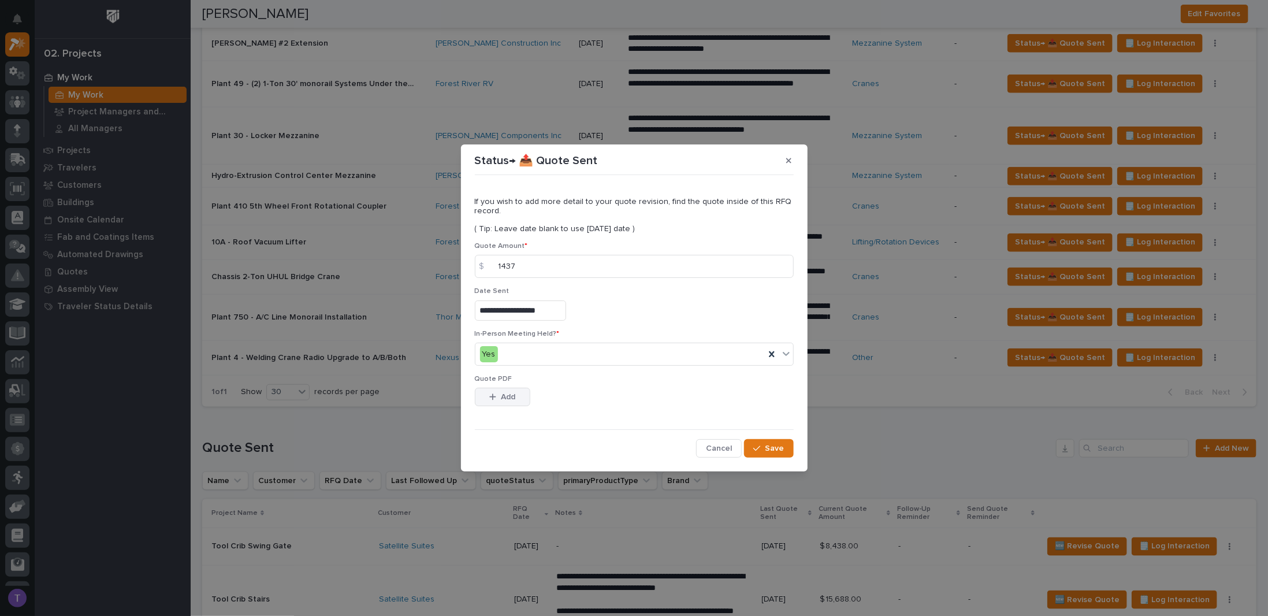
click at [498, 394] on div "button" at bounding box center [495, 397] width 12 height 8
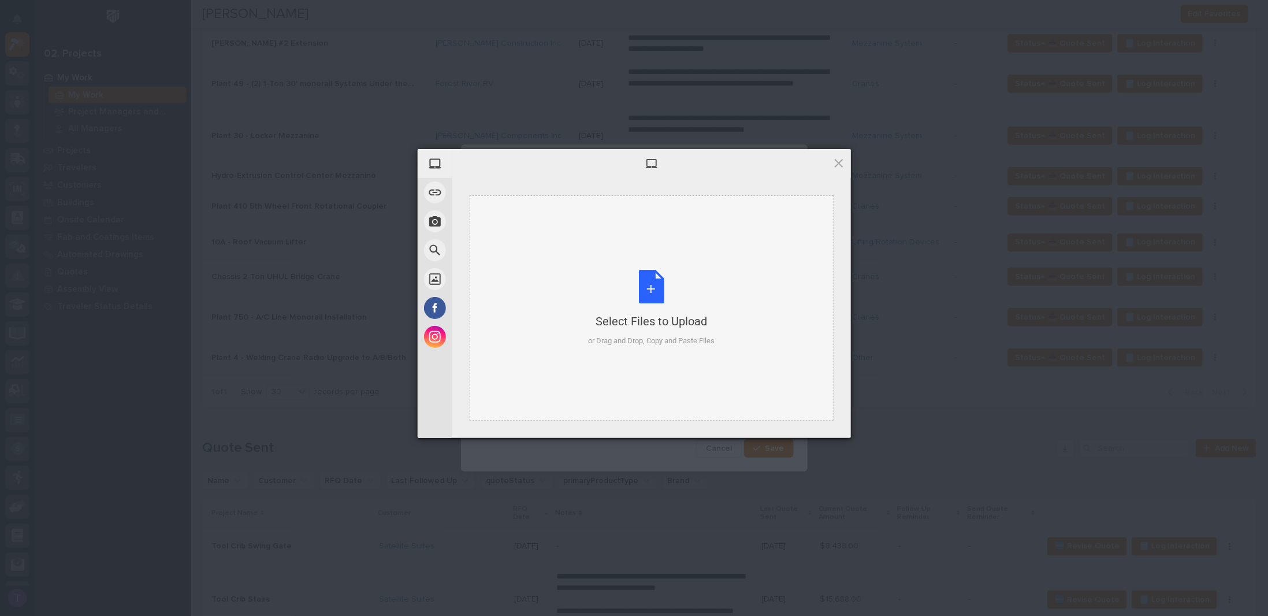
click at [646, 287] on div "Select Files to Upload or Drag and Drop, Copy and Paste Files" at bounding box center [651, 308] width 127 height 77
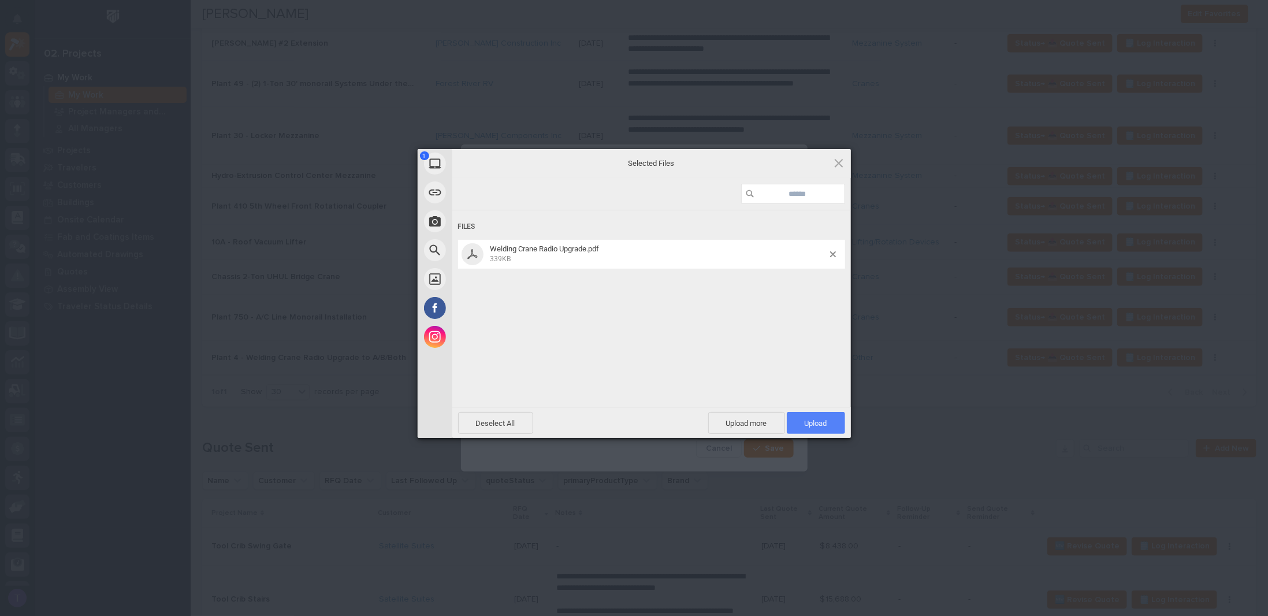
click at [817, 419] on span "Upload 1" at bounding box center [816, 423] width 23 height 9
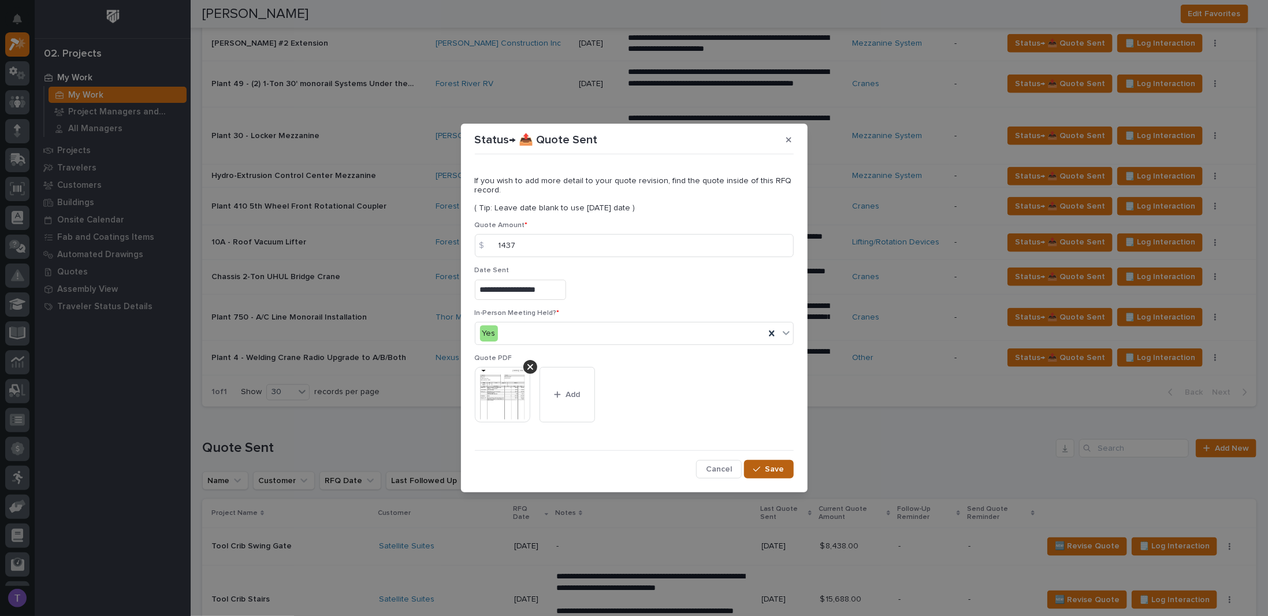
click at [767, 465] on span "Save" at bounding box center [775, 469] width 19 height 10
